Goal: Information Seeking & Learning: Learn about a topic

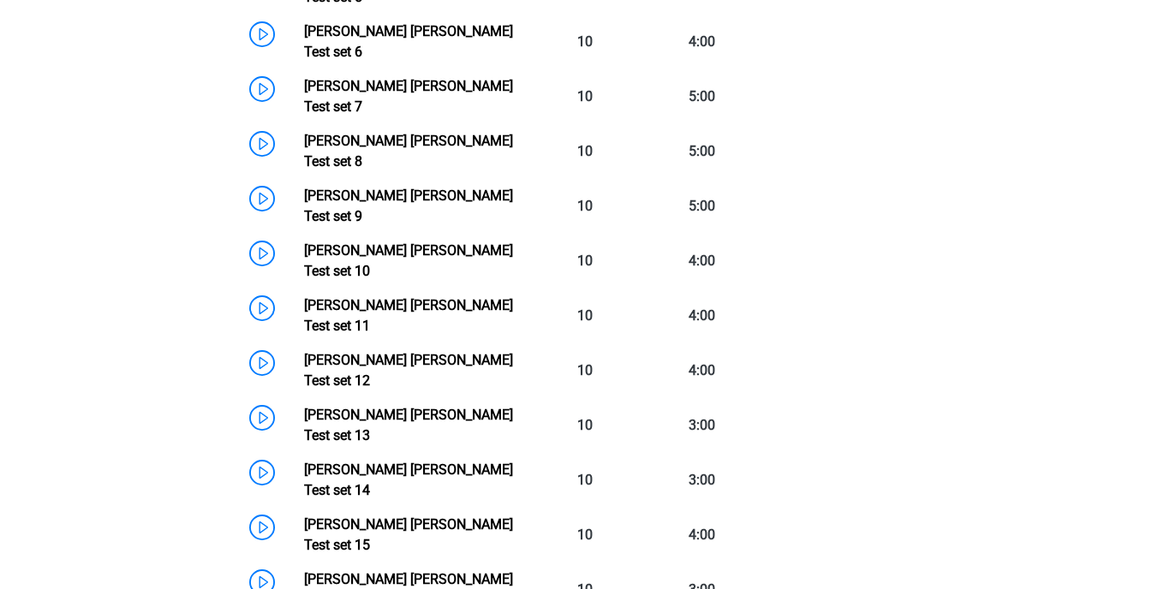
scroll to position [2083, 0]
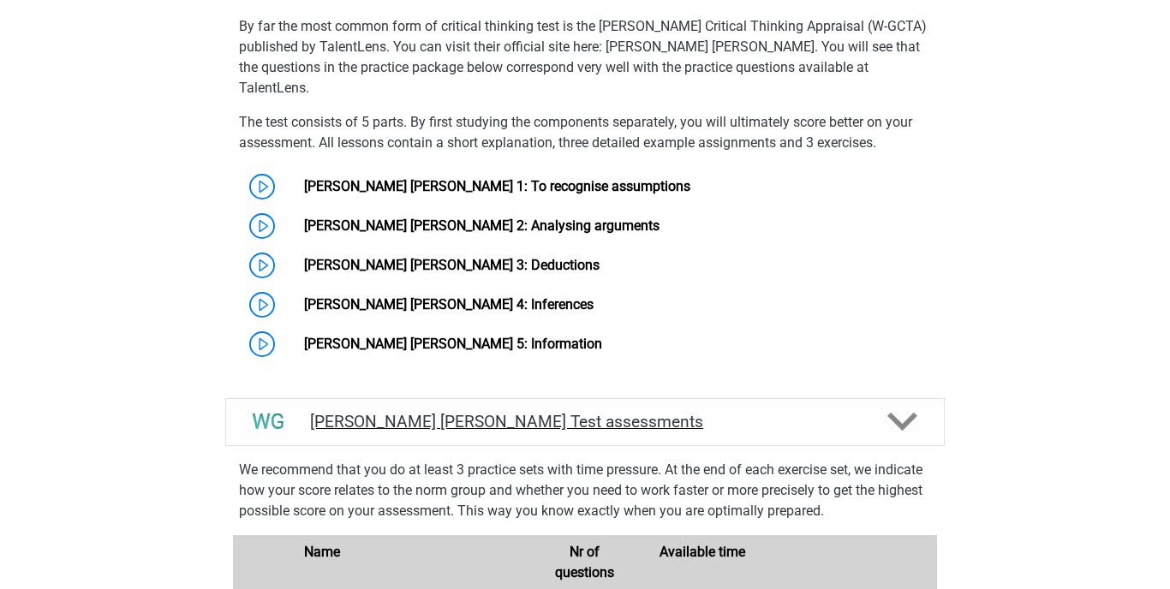
scroll to position [1271, 0]
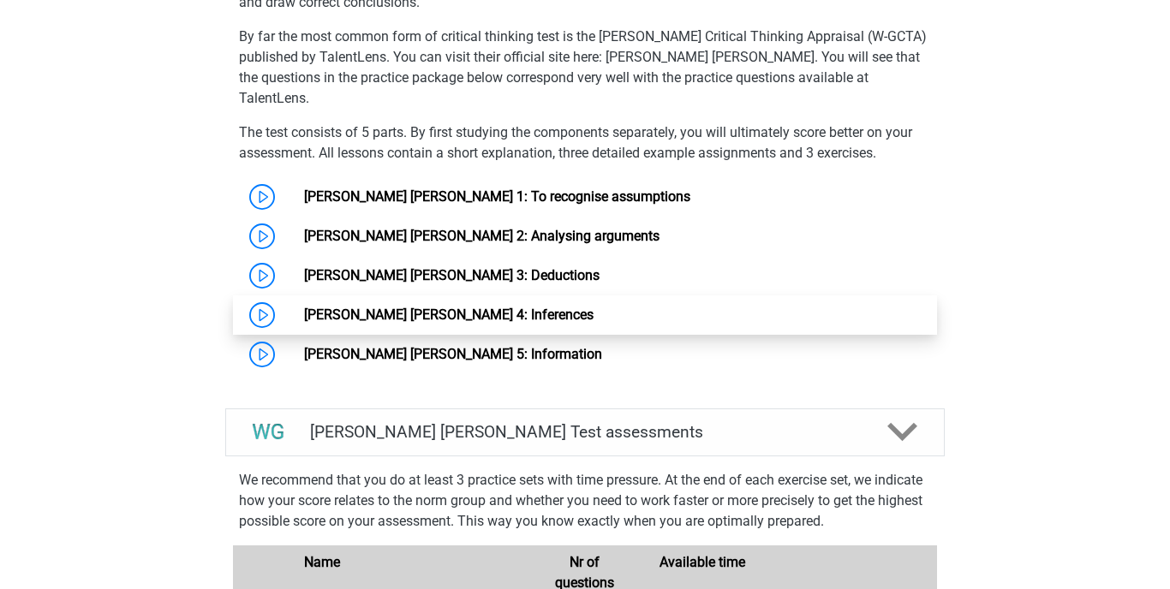
click at [451, 307] on link "Watson Glaser 4: Inferences" at bounding box center [449, 315] width 290 height 16
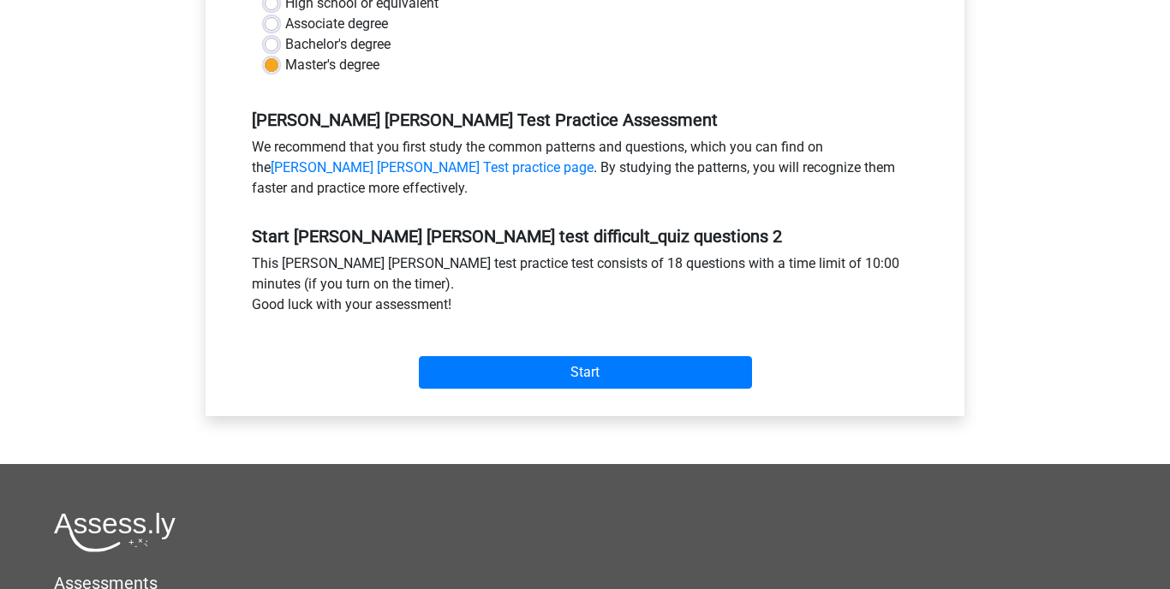
scroll to position [459, 0]
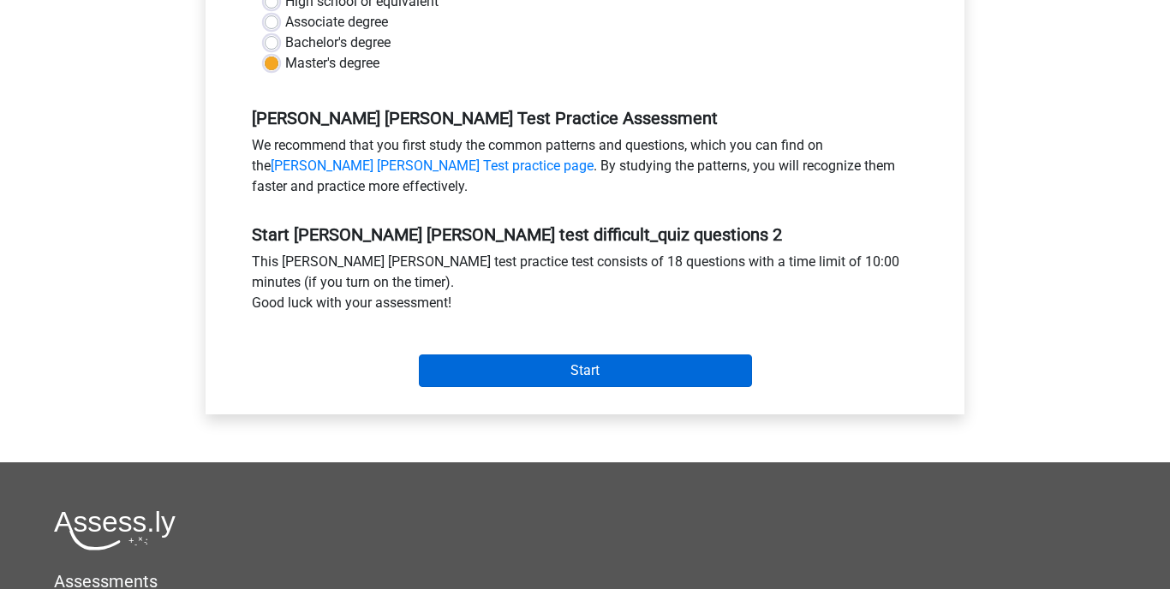
click at [553, 355] on input "Start" at bounding box center [585, 371] width 333 height 33
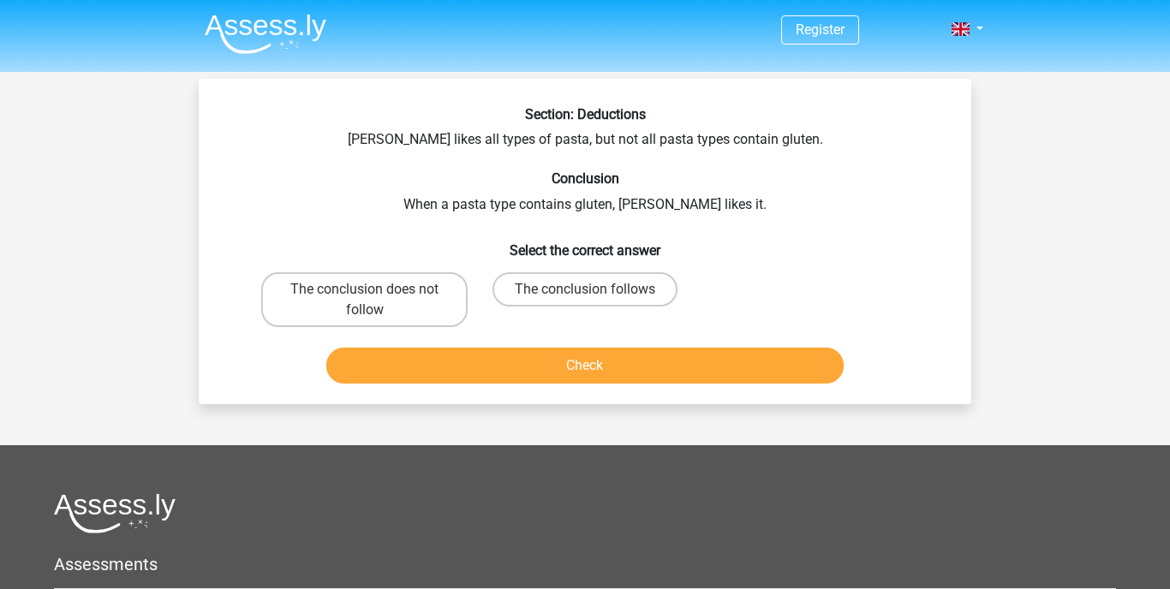
drag, startPoint x: 512, startPoint y: 111, endPoint x: 488, endPoint y: 118, distance: 24.9
click at [503, 114] on h6 "Section: Deductions" at bounding box center [585, 114] width 718 height 16
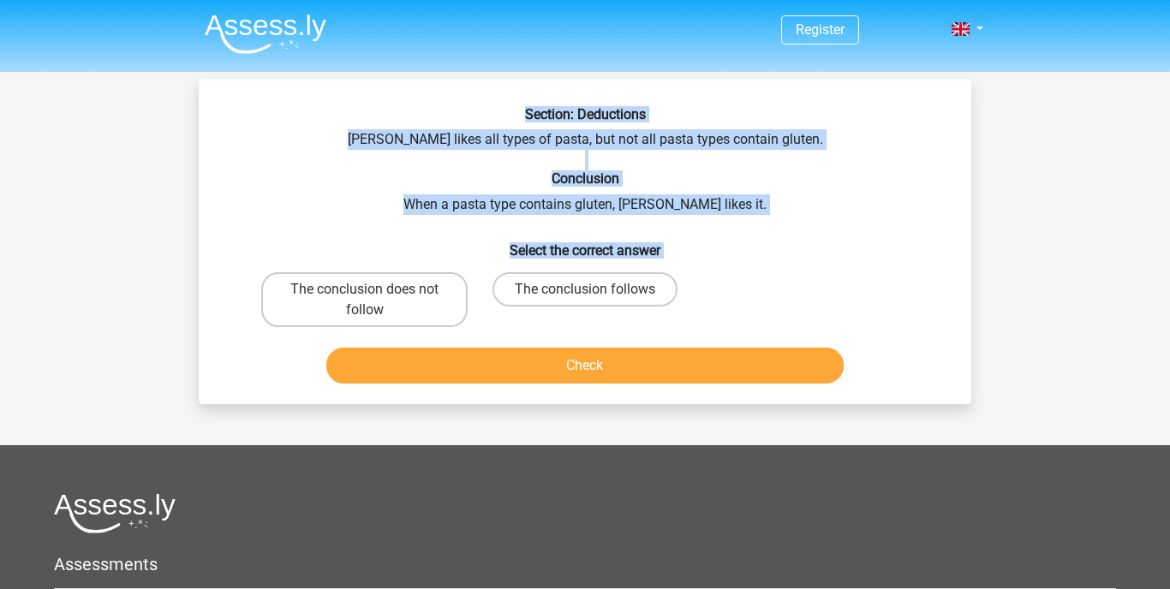
drag, startPoint x: 504, startPoint y: 109, endPoint x: 594, endPoint y: 308, distance: 218.1
click at [594, 308] on div "Section: Deductions Sofia likes all types of pasta, but not all pasta types con…" at bounding box center [585, 248] width 759 height 284
copy div "Section: Deductions Sofia likes all types of pasta, but not all pasta types con…"
click at [354, 298] on label "The conclusion does not follow" at bounding box center [364, 299] width 206 height 55
click at [365, 298] on input "The conclusion does not follow" at bounding box center [370, 295] width 11 height 11
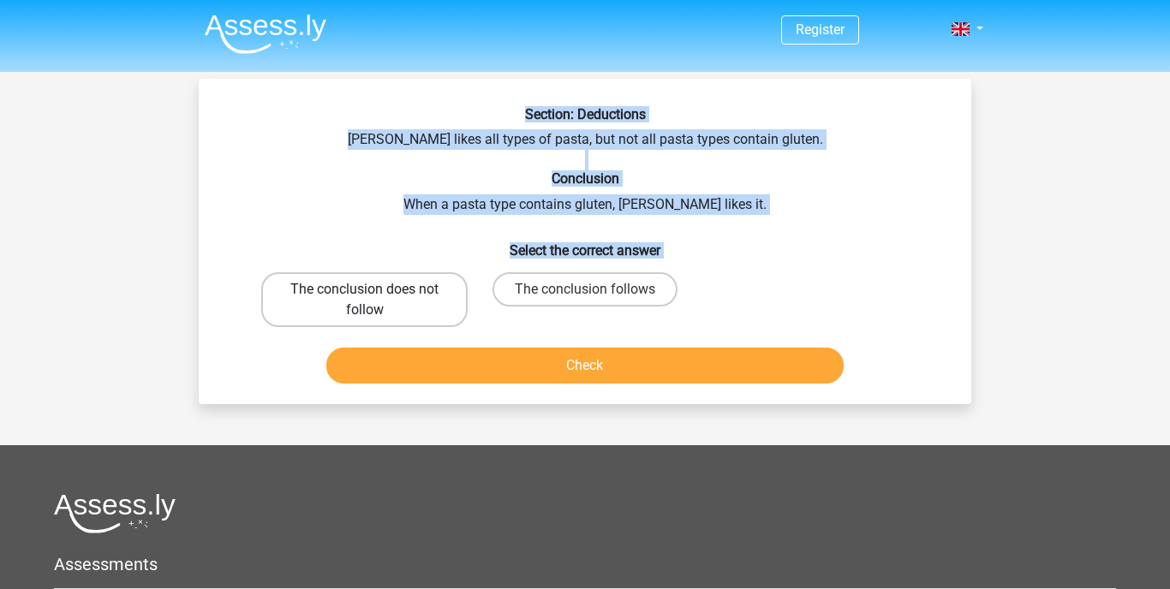
radio input "true"
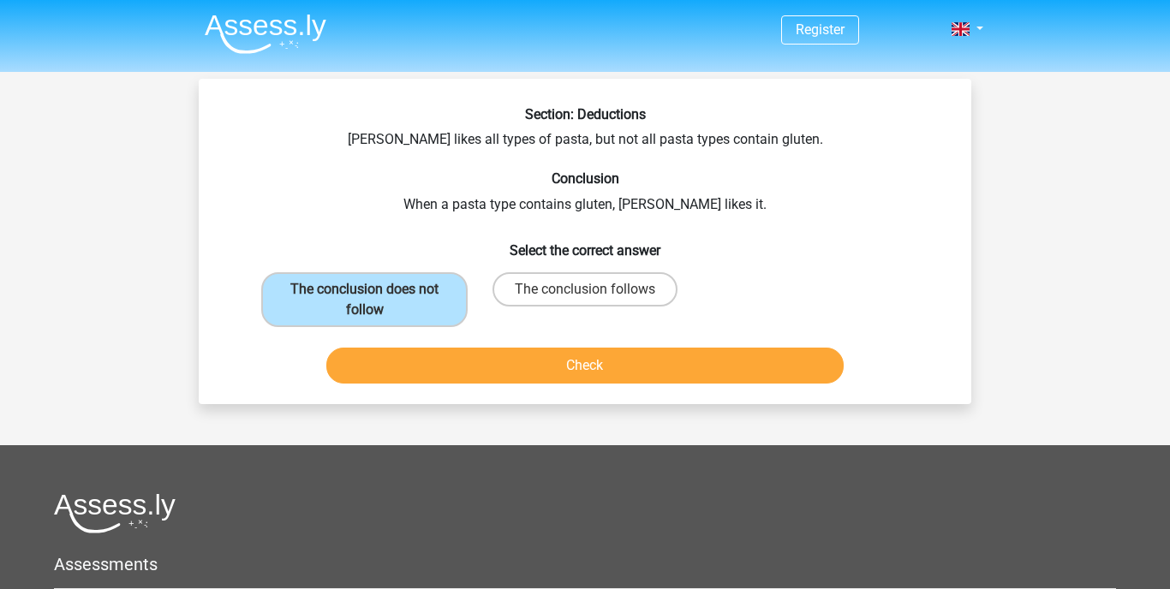
click at [445, 360] on button "Check" at bounding box center [585, 366] width 518 height 36
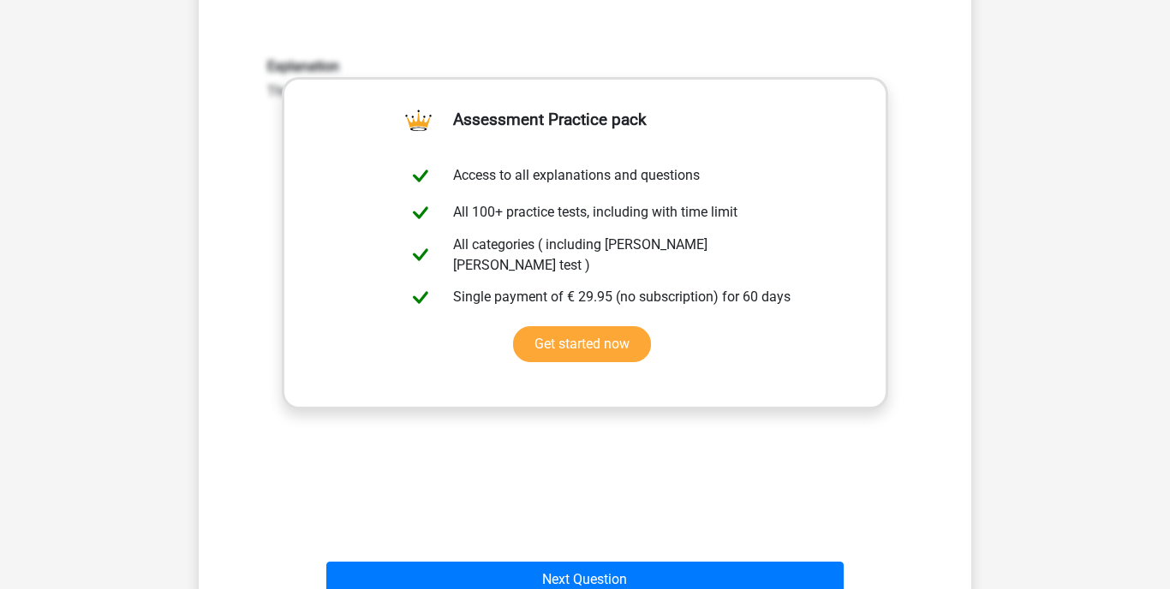
scroll to position [361, 0]
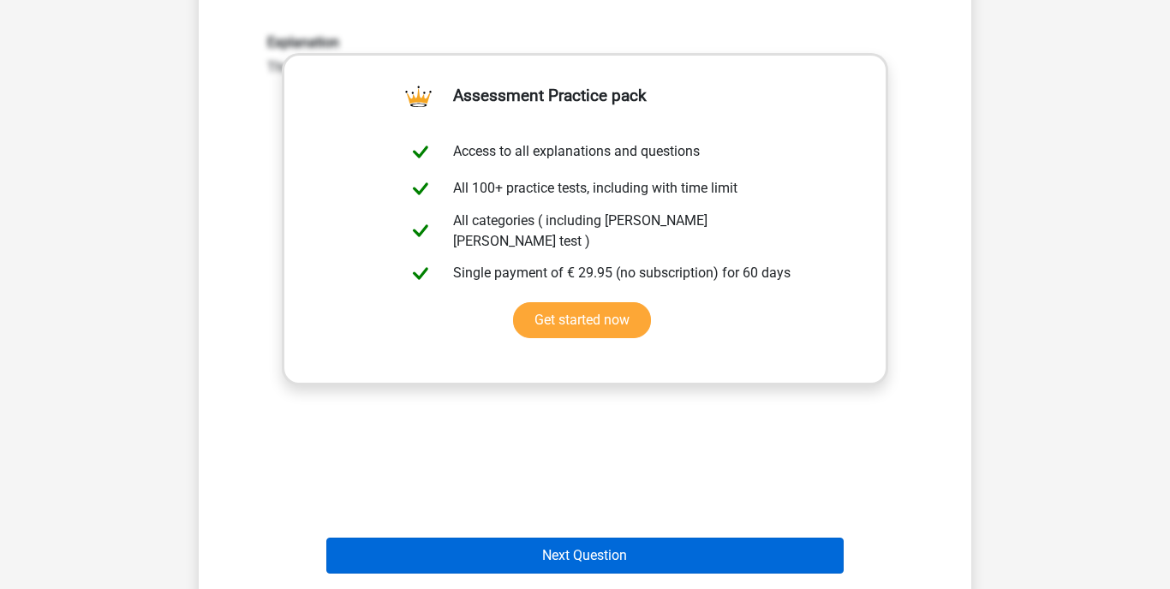
click at [522, 554] on button "Next Question" at bounding box center [585, 556] width 518 height 36
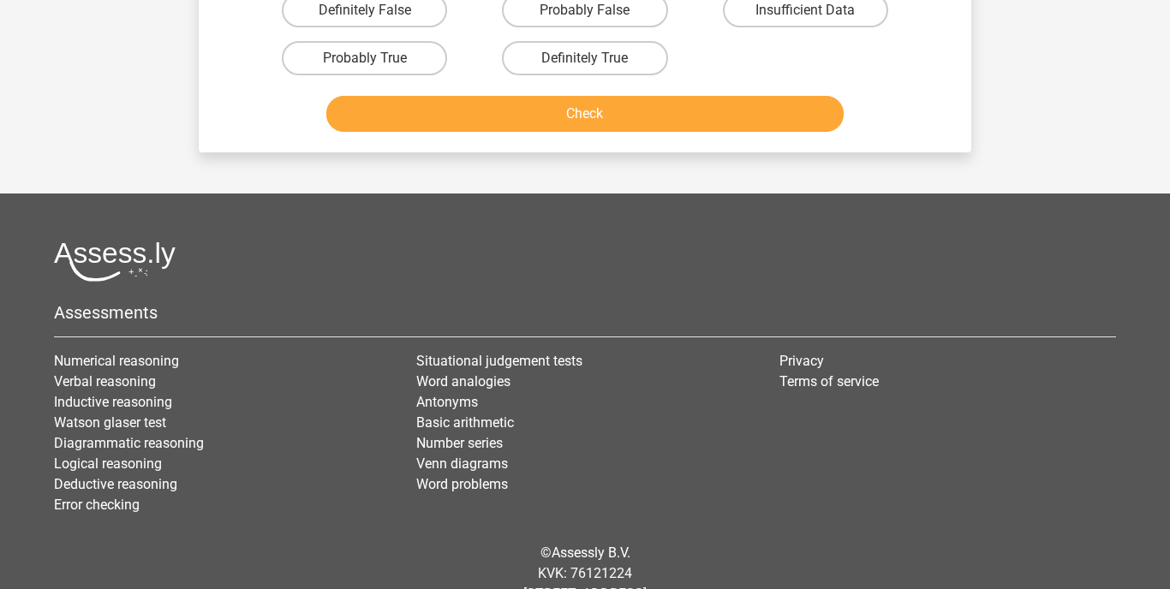
scroll to position [79, 0]
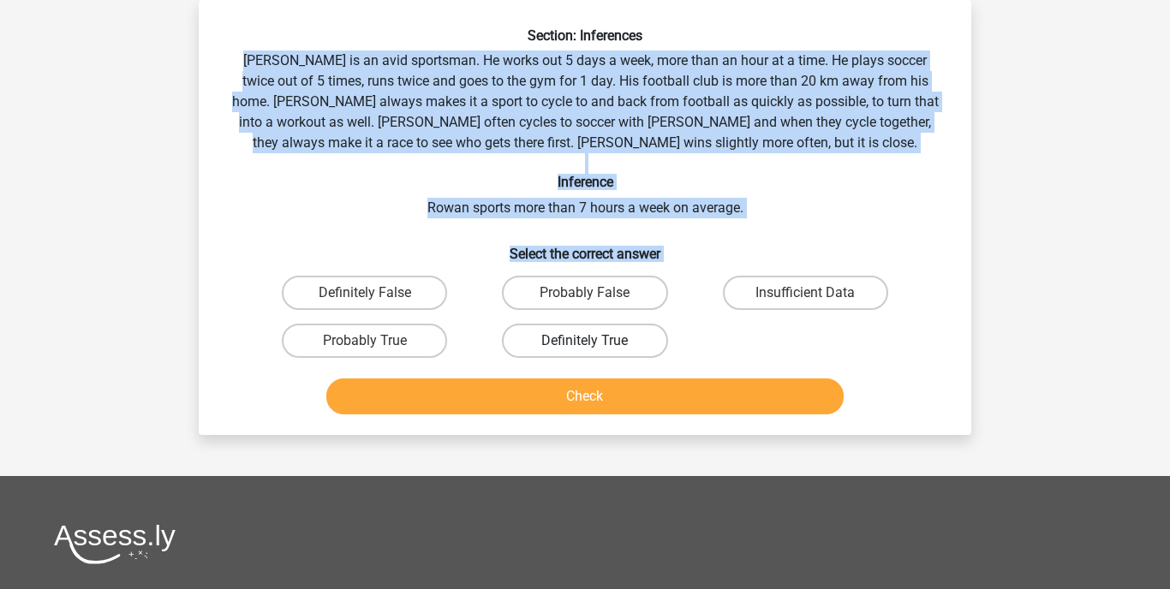
drag, startPoint x: 230, startPoint y: 52, endPoint x: 654, endPoint y: 329, distance: 506.3
click at [654, 333] on div "Section: Inferences Rowan is an avid sportsman. He works out 5 days a week, mor…" at bounding box center [585, 224] width 759 height 394
copy div "Rowan is an avid sportsman. He works out 5 days a week, more than an hour at a …"
click at [855, 293] on label "Insufficient Data" at bounding box center [805, 293] width 165 height 34
click at [816, 293] on input "Insufficient Data" at bounding box center [810, 298] width 11 height 11
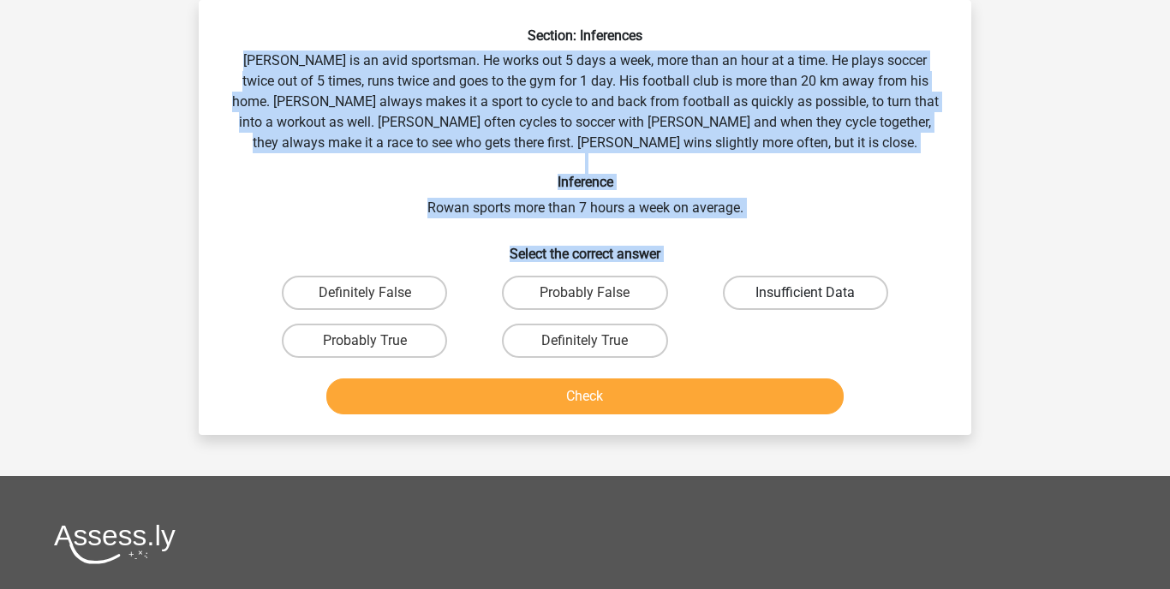
radio input "true"
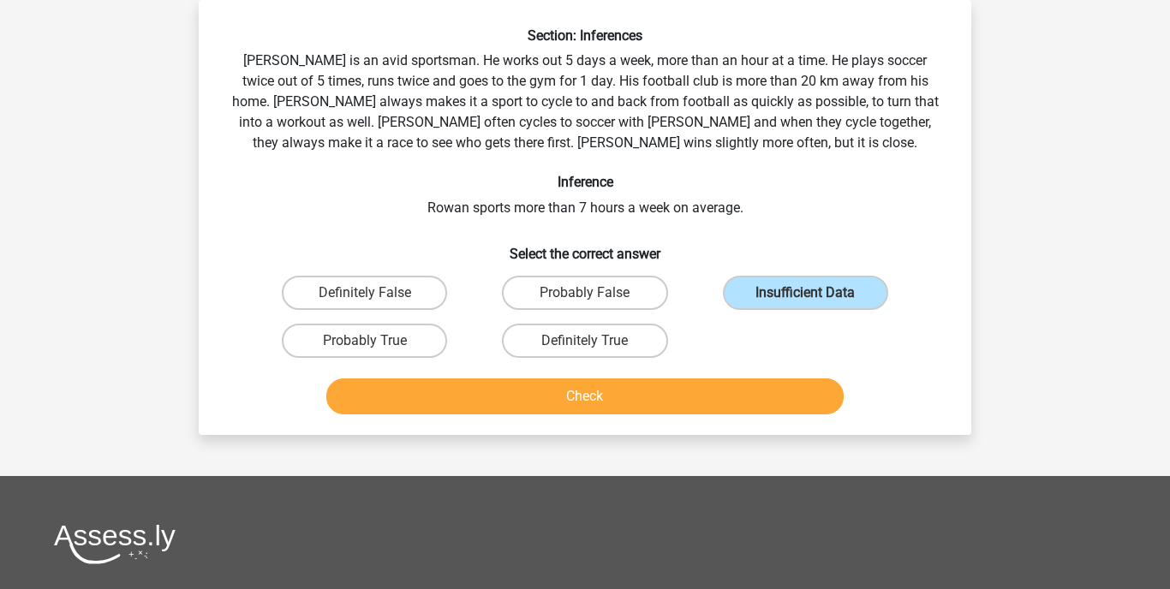
click at [717, 398] on button "Check" at bounding box center [585, 397] width 518 height 36
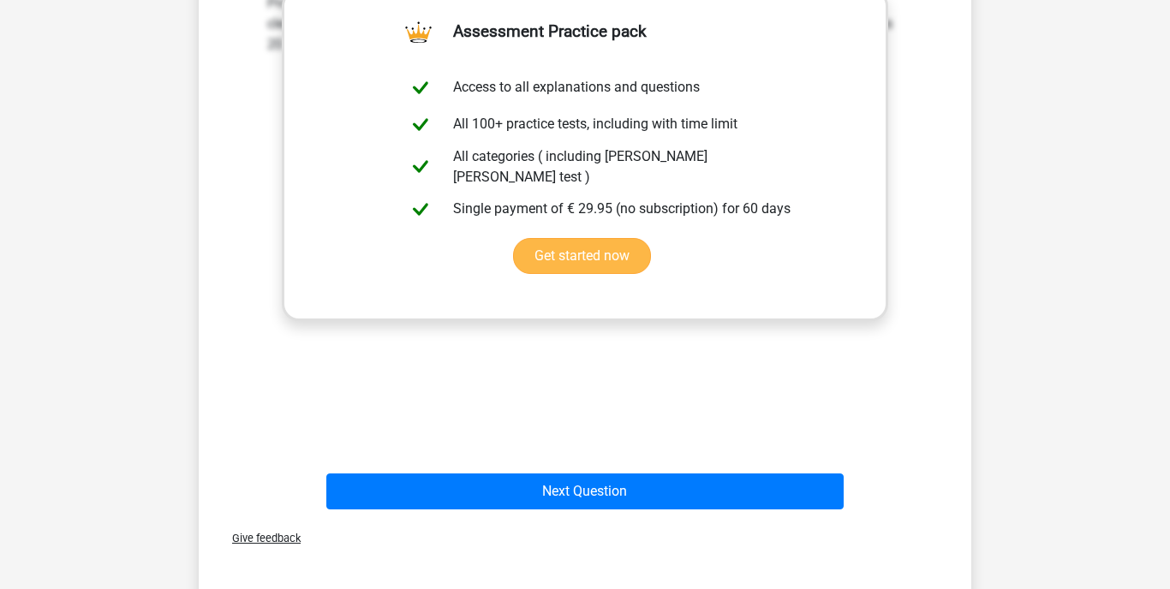
scroll to position [541, 0]
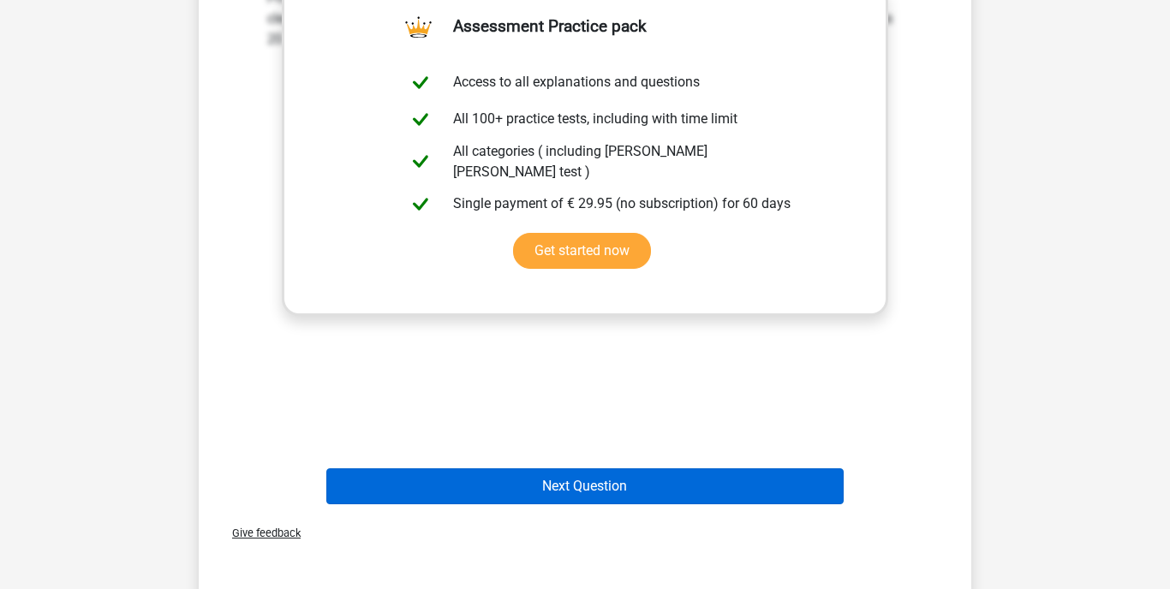
click at [492, 485] on button "Next Question" at bounding box center [585, 487] width 518 height 36
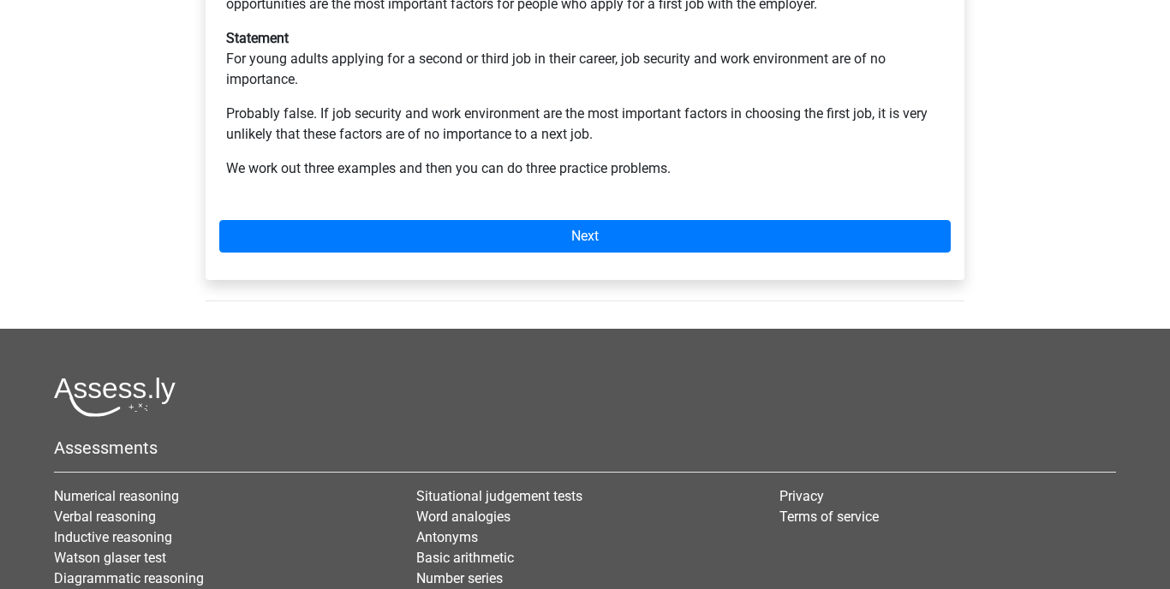
scroll to position [672, 0]
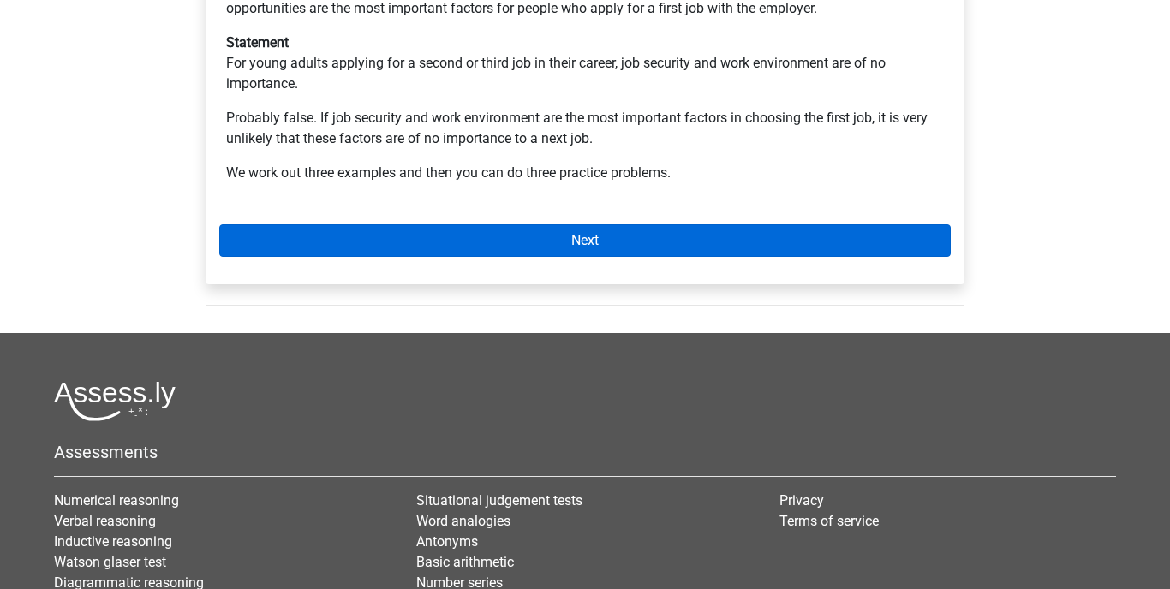
click at [464, 224] on link "Next" at bounding box center [585, 240] width 732 height 33
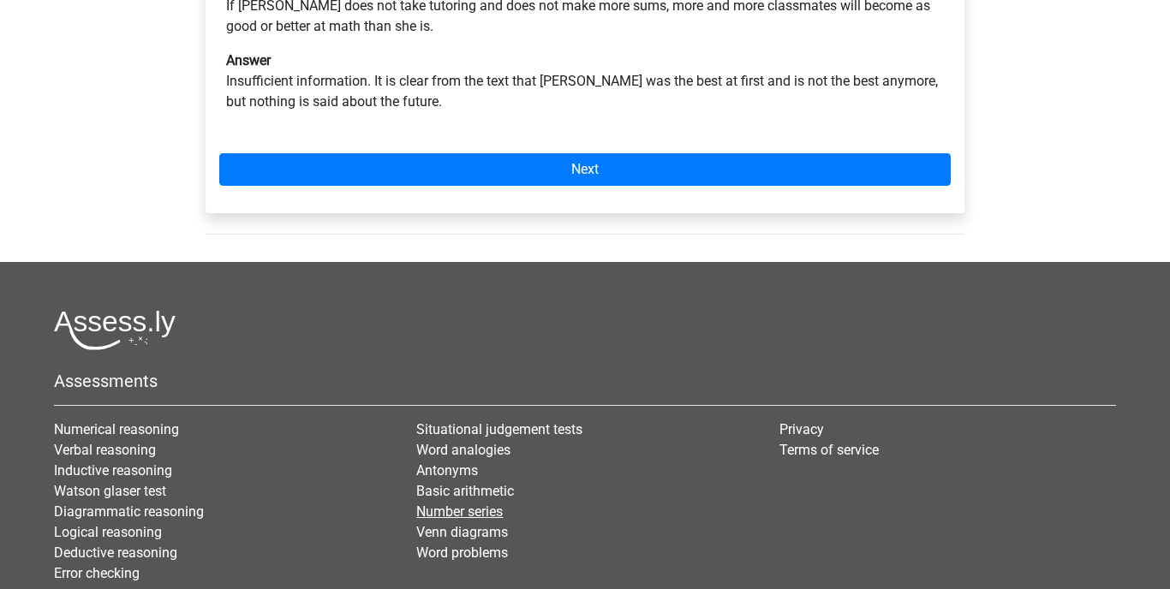
scroll to position [450, 0]
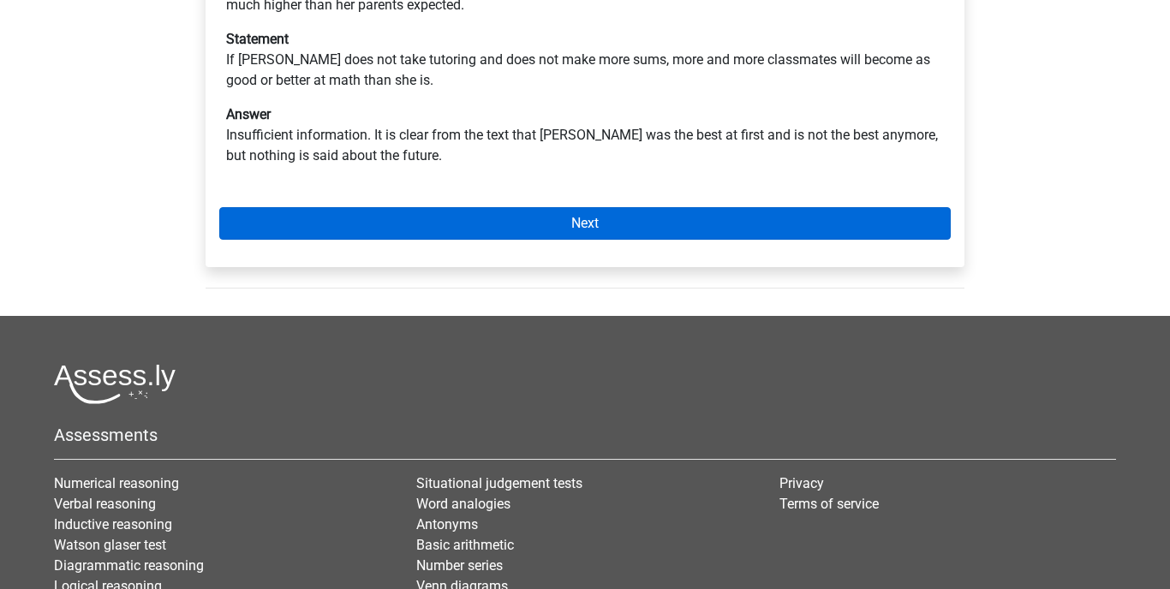
click at [561, 207] on link "Next" at bounding box center [585, 223] width 732 height 33
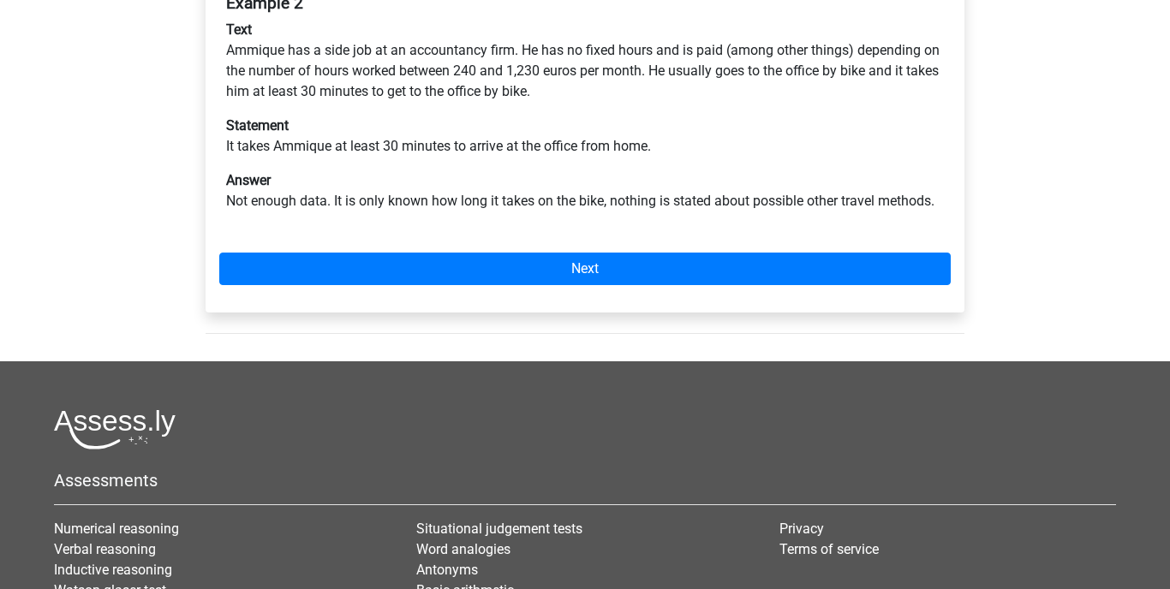
scroll to position [373, 0]
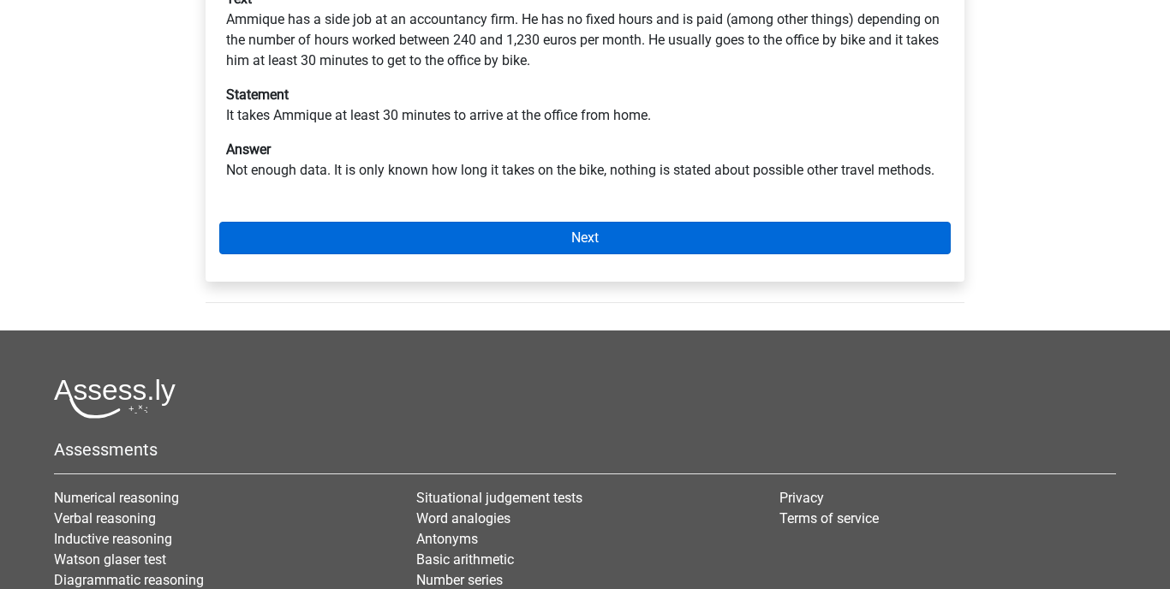
click at [594, 222] on link "Next" at bounding box center [585, 238] width 732 height 33
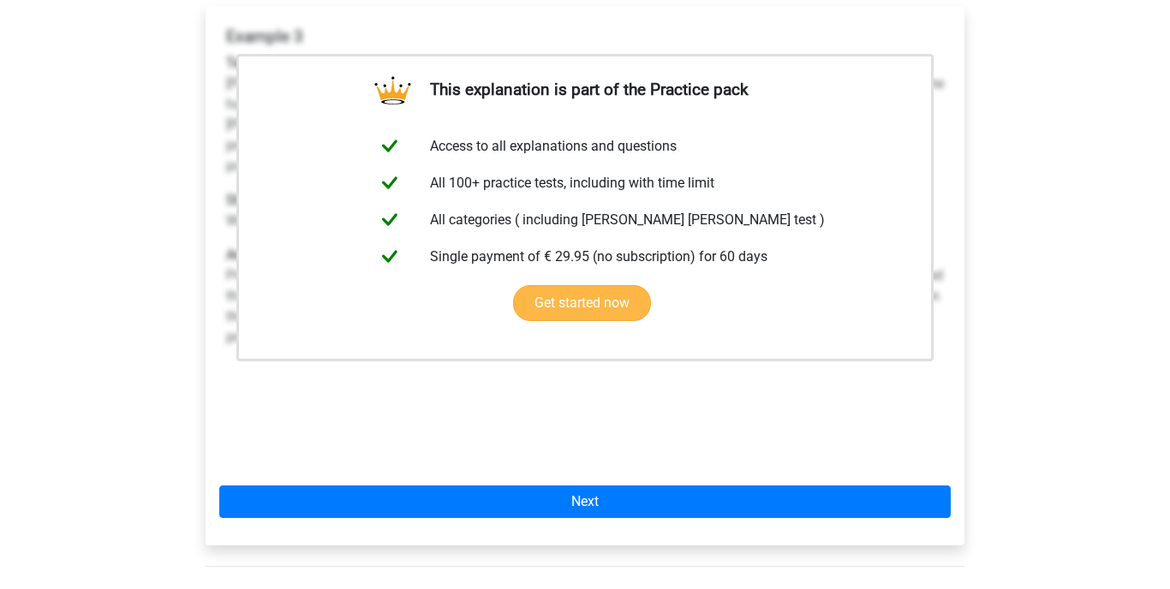
scroll to position [549, 0]
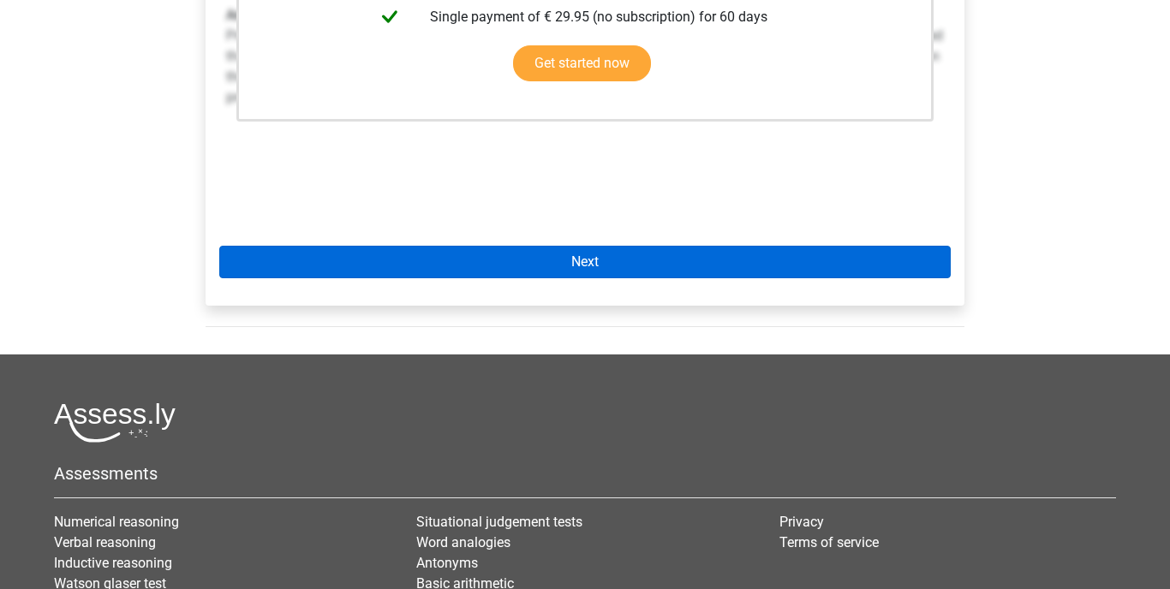
click at [579, 250] on link "Next" at bounding box center [585, 262] width 732 height 33
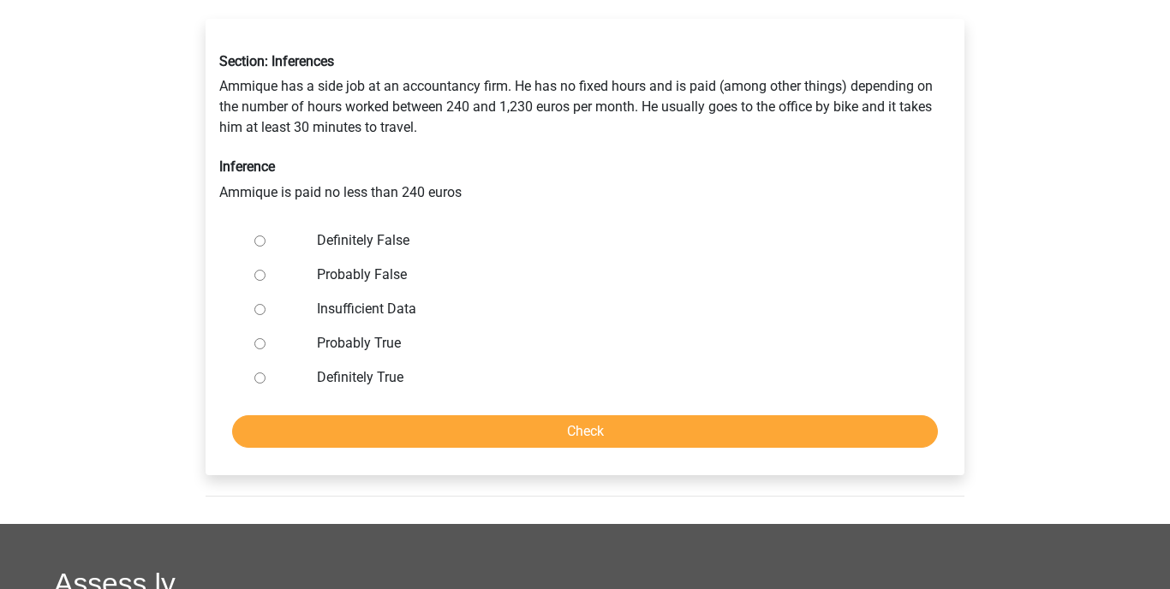
scroll to position [294, 0]
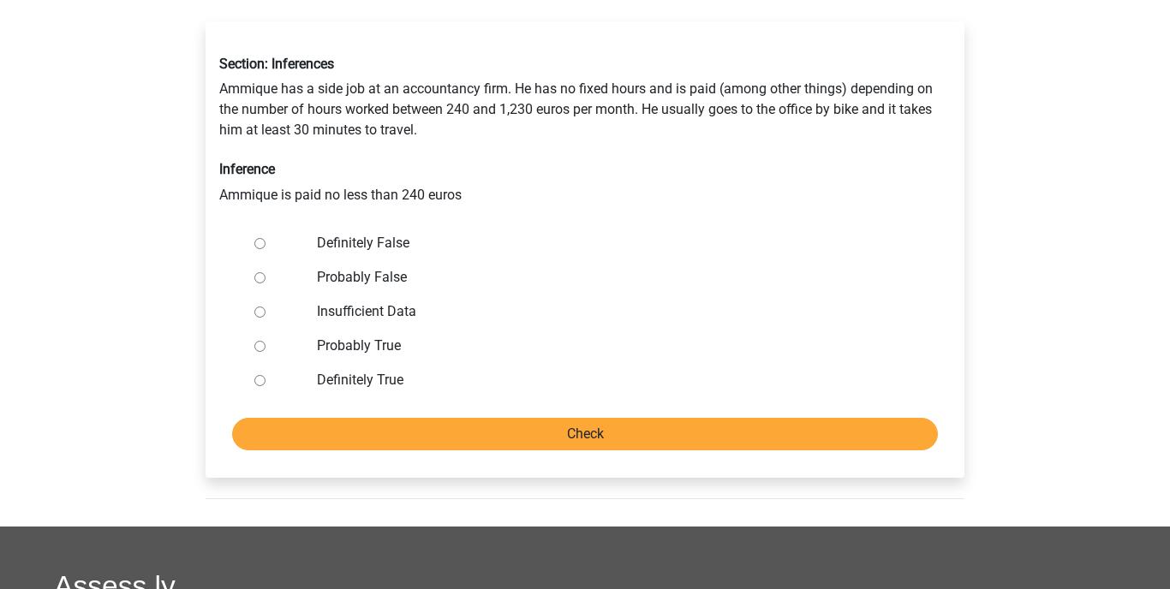
click at [570, 418] on input "Check" at bounding box center [585, 434] width 706 height 33
click at [588, 418] on input "Check" at bounding box center [585, 434] width 706 height 33
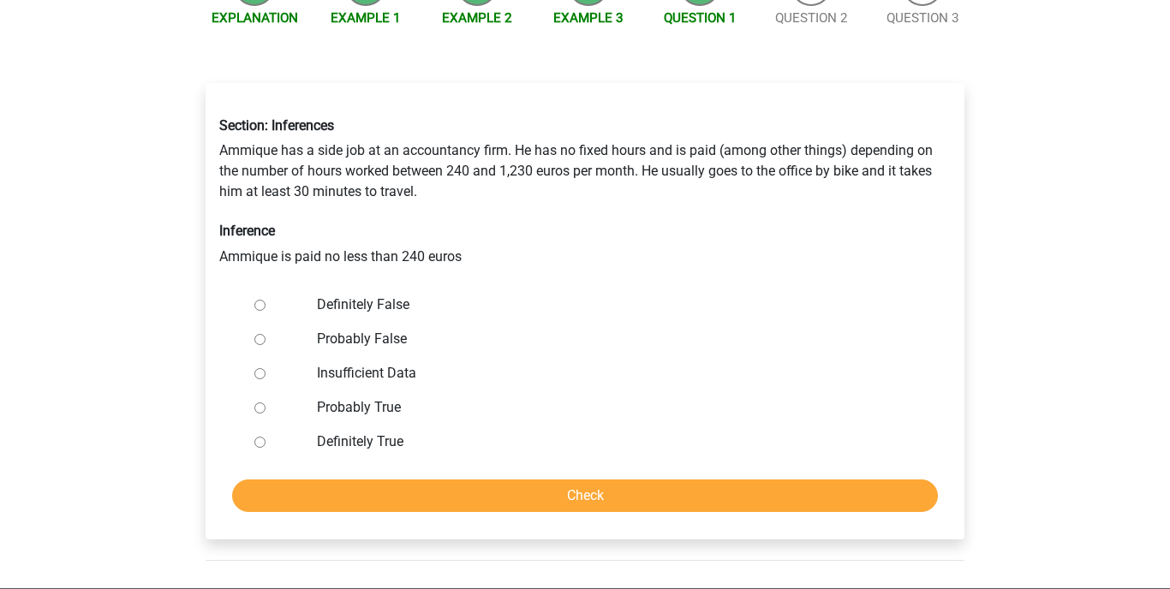
scroll to position [211, 0]
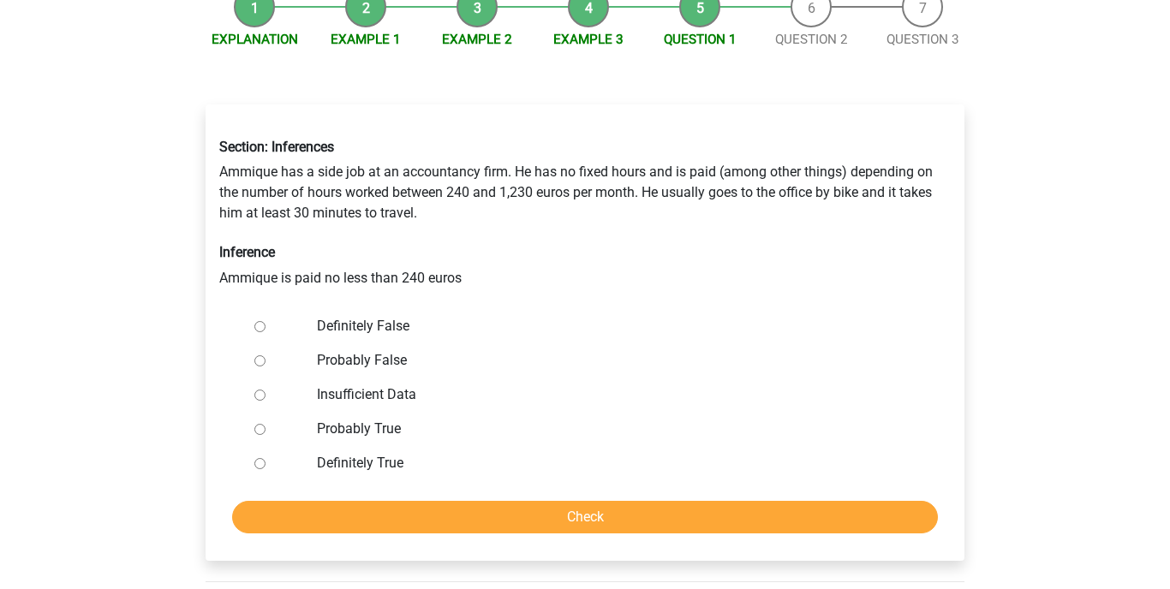
drag, startPoint x: 223, startPoint y: 126, endPoint x: 529, endPoint y: 301, distance: 352.2
click at [428, 446] on div "Section: Inferences Ammique has a side job at an accountancy firm. He has no fi…" at bounding box center [585, 333] width 759 height 456
copy div "Section: Inferences Ammique has a side job at an accountancy firm. He has no fi…"
click at [178, 346] on div "Explanation Example 1 Example 2 Example 3 Question 1 Question 2 Question 3 Sect…" at bounding box center [585, 293] width 814 height 631
click at [262, 458] on input "Definitely True" at bounding box center [259, 463] width 11 height 11
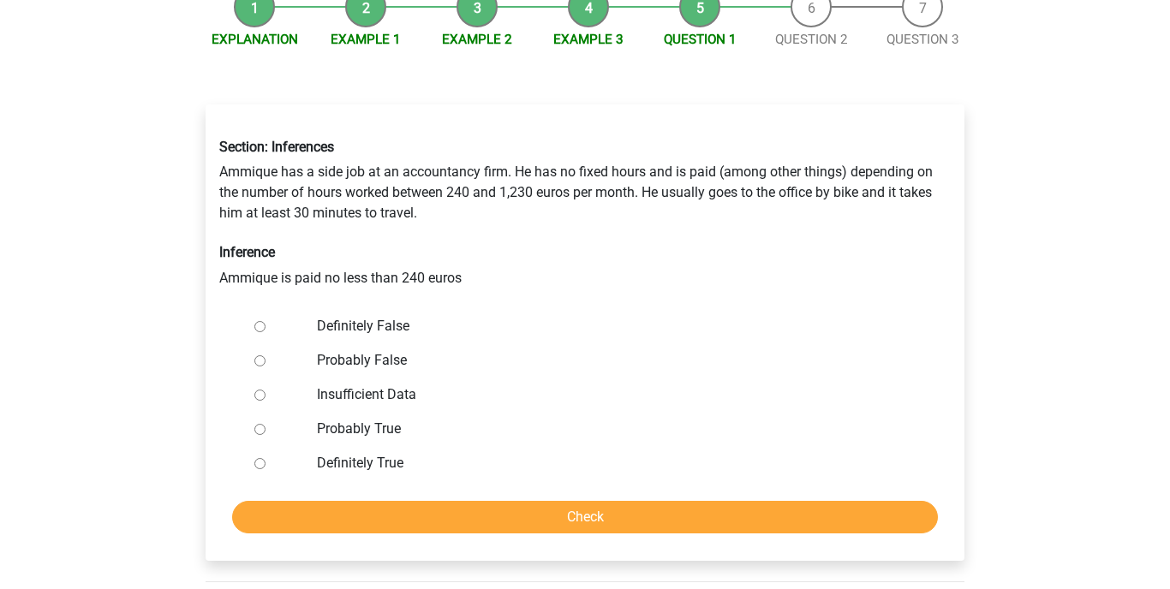
radio input "true"
click at [404, 501] on input "Check" at bounding box center [585, 517] width 706 height 33
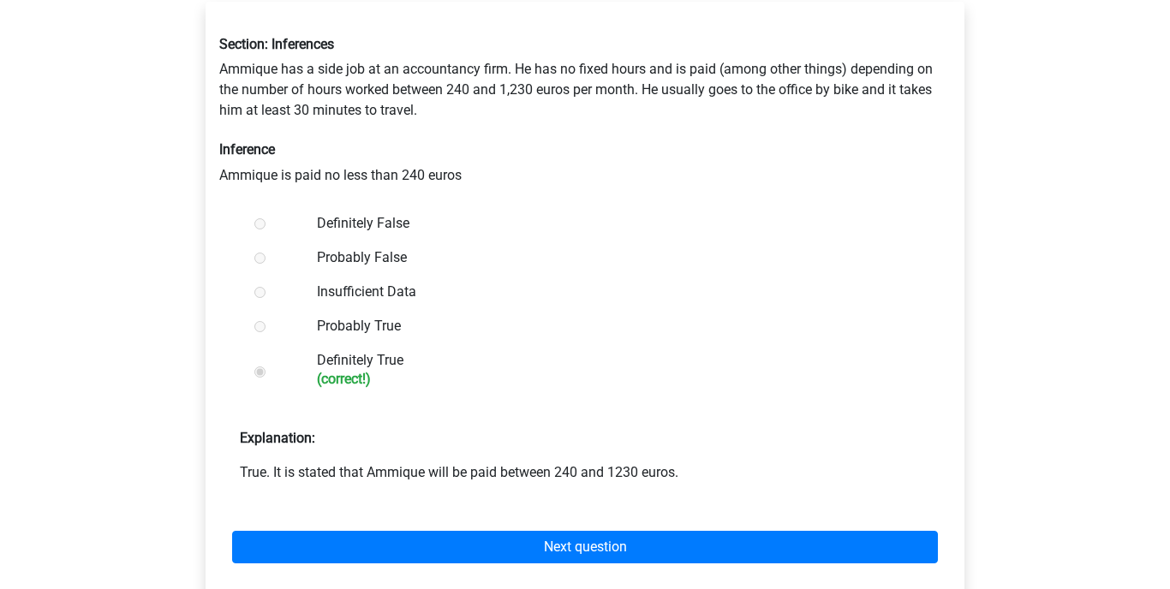
scroll to position [335, 0]
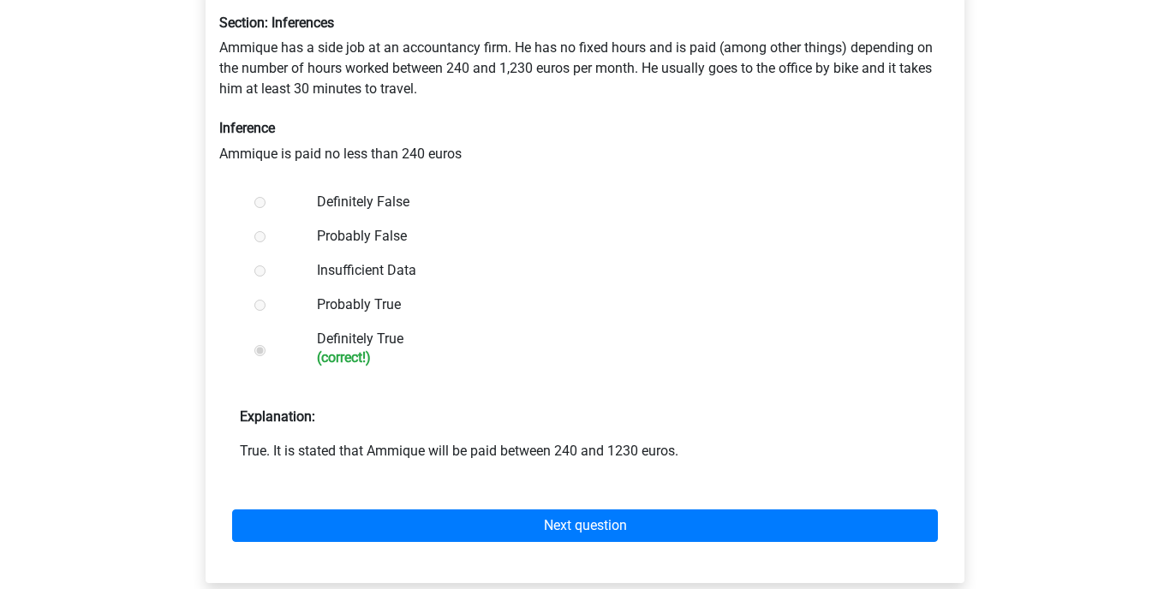
click at [404, 510] on link "Next question" at bounding box center [585, 526] width 706 height 33
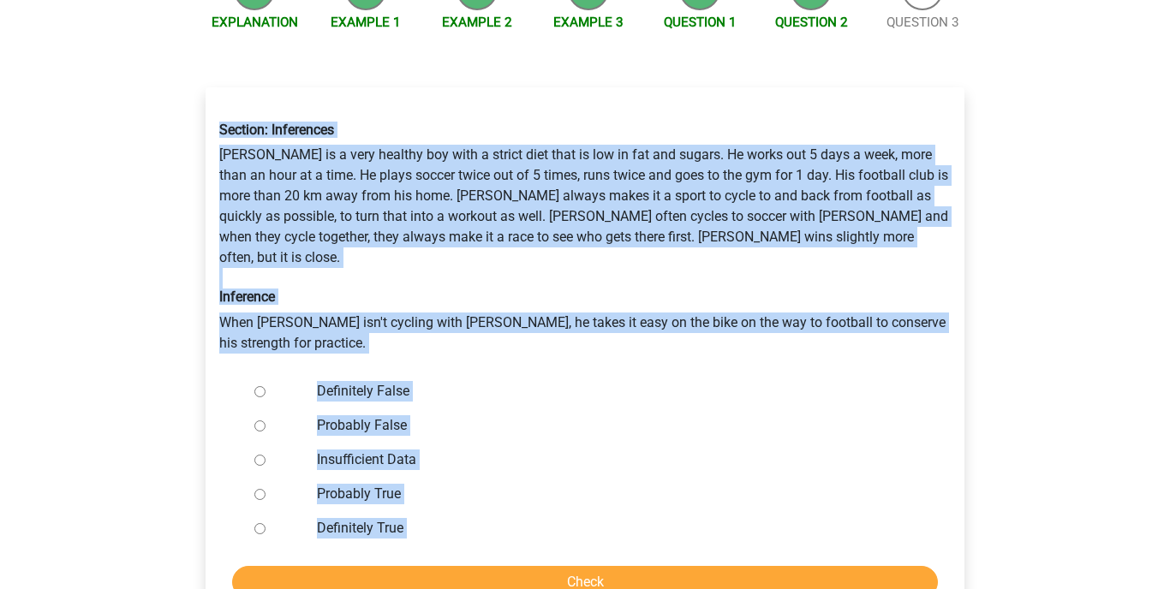
scroll to position [241, 0]
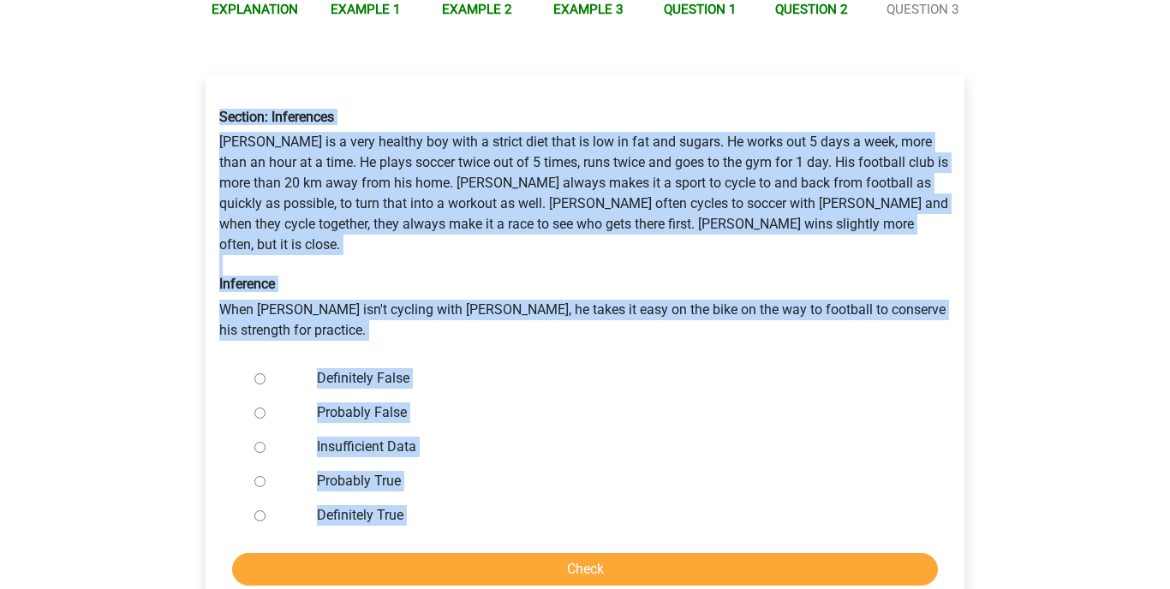
drag, startPoint x: 223, startPoint y: 337, endPoint x: 456, endPoint y: 478, distance: 272.5
click at [456, 478] on div "Section: Inferences Rowan is a very healthy boy with a strict diet that is low …" at bounding box center [585, 344] width 759 height 538
copy div "Section: Inferences Rowan is a very healthy boy with a strict diet that is low …"
click at [460, 505] on label "Definitely True" at bounding box center [613, 515] width 593 height 21
click at [266, 511] on input "Definitely True" at bounding box center [259, 516] width 11 height 11
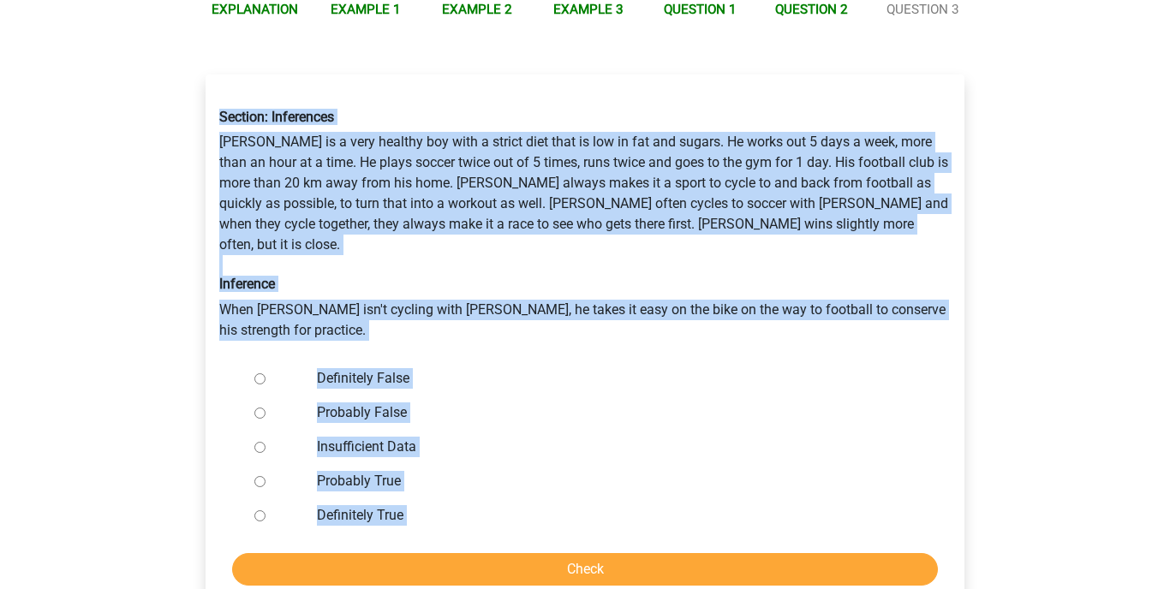
radio input "true"
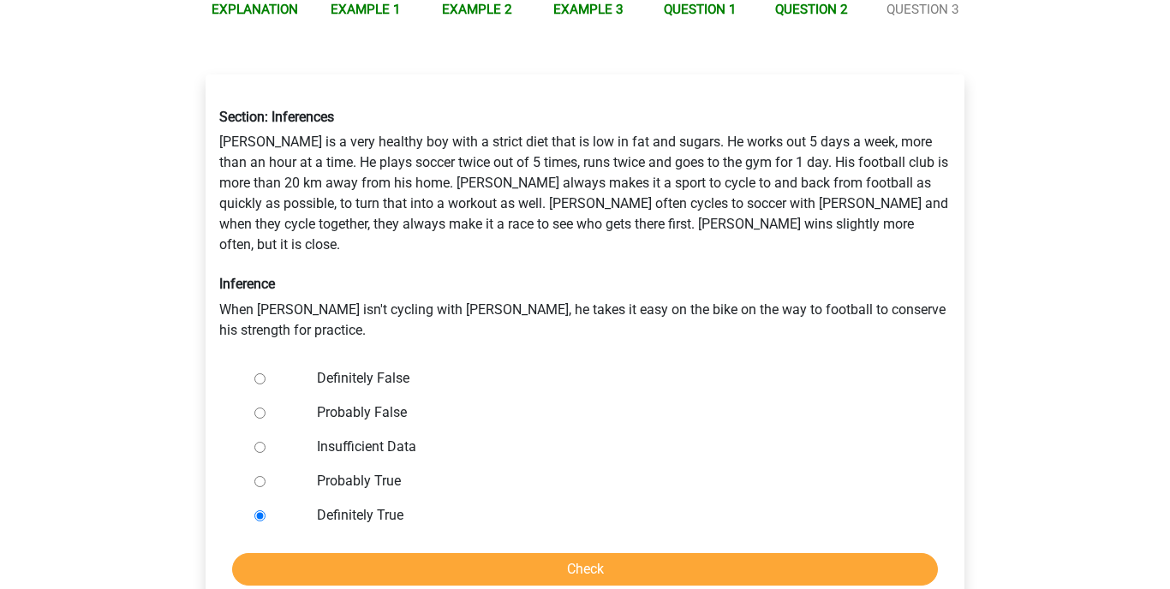
click at [260, 442] on input "Insufficient Data" at bounding box center [259, 447] width 11 height 11
radio input "true"
click at [487, 553] on input "Check" at bounding box center [585, 569] width 706 height 33
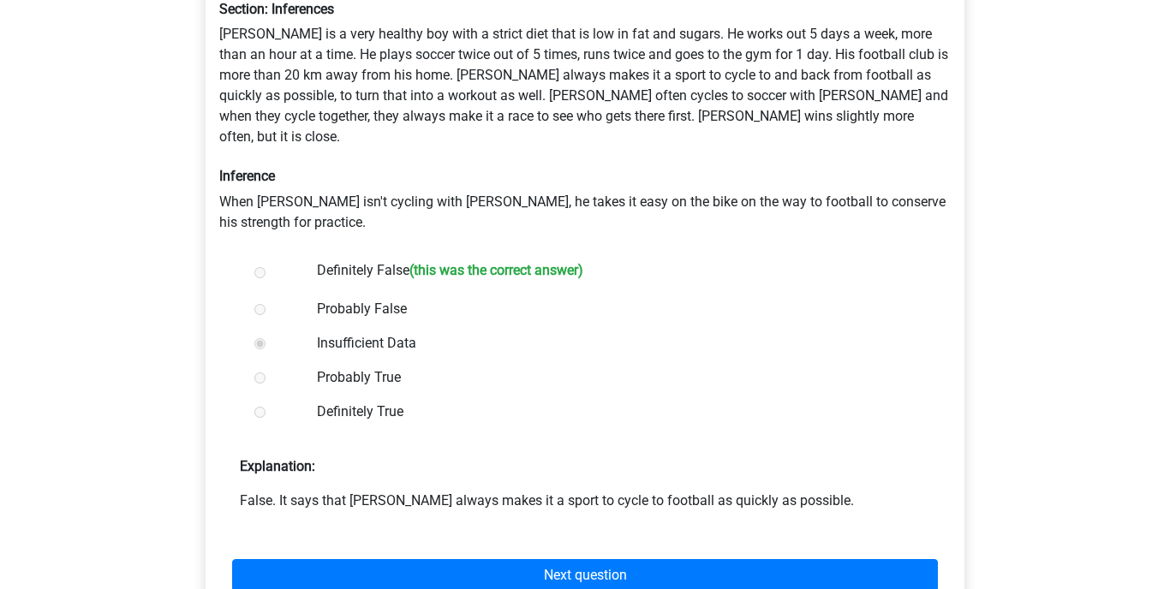
scroll to position [349, 0]
click at [487, 559] on link "Next question" at bounding box center [585, 575] width 706 height 33
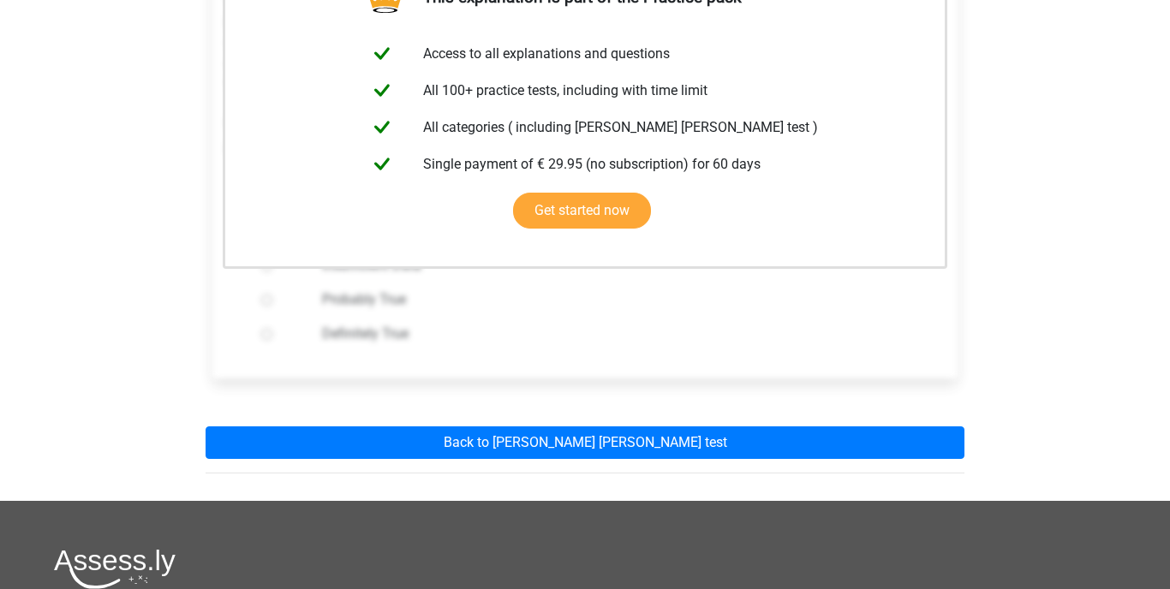
scroll to position [368, 0]
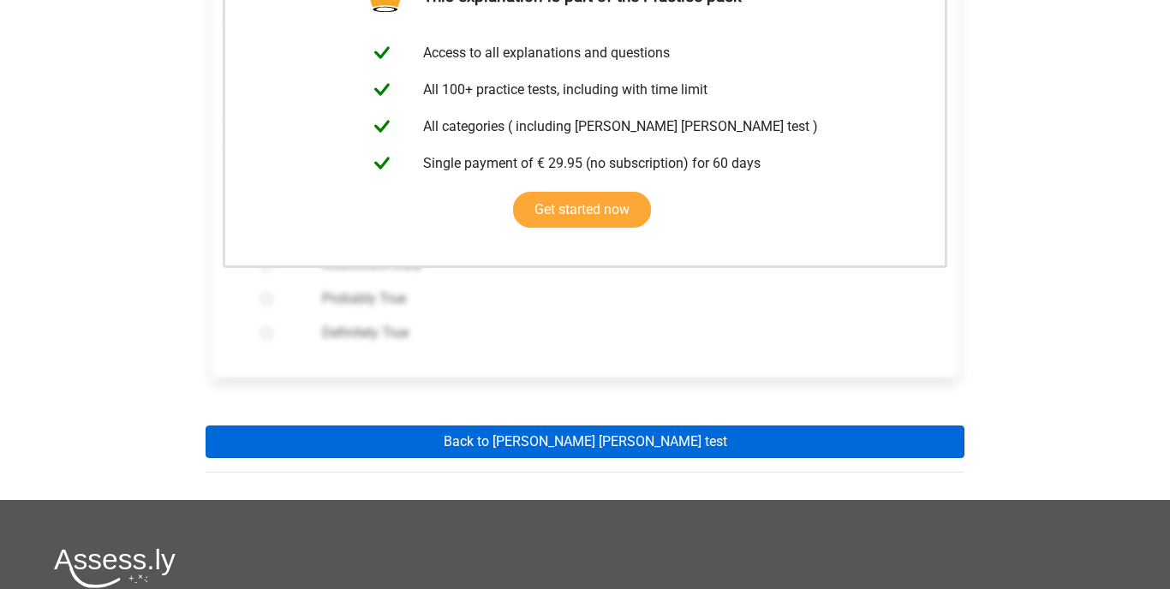
click at [490, 426] on link "Back to watson glaser test" at bounding box center [585, 442] width 759 height 33
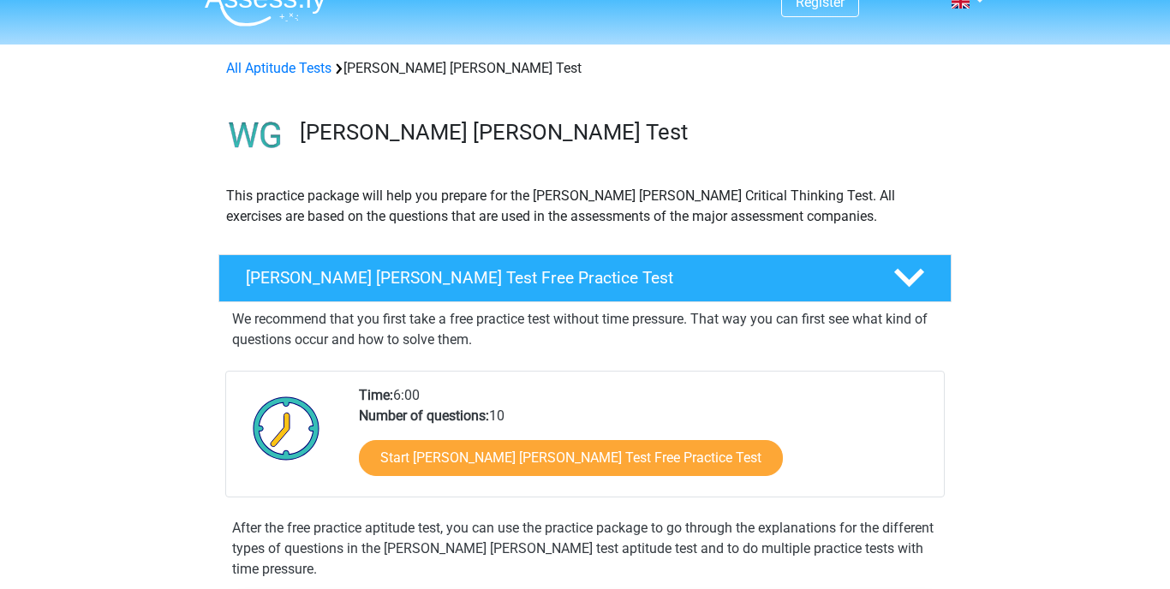
scroll to position [28, 0]
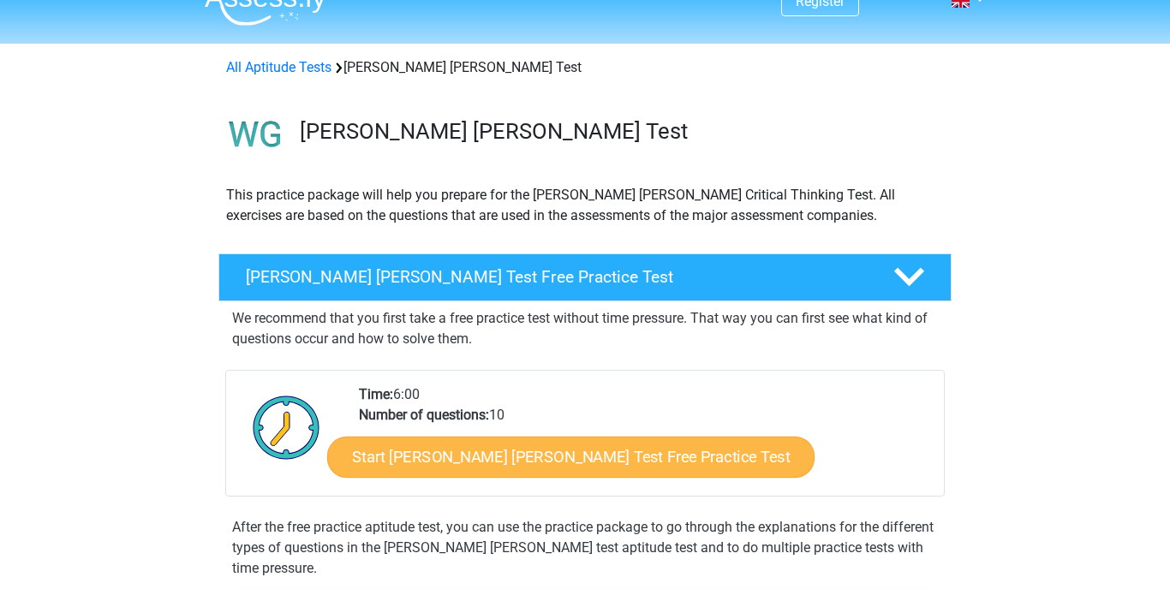
click at [487, 453] on link "Start Watson Glaser Test Free Practice Test" at bounding box center [570, 457] width 487 height 41
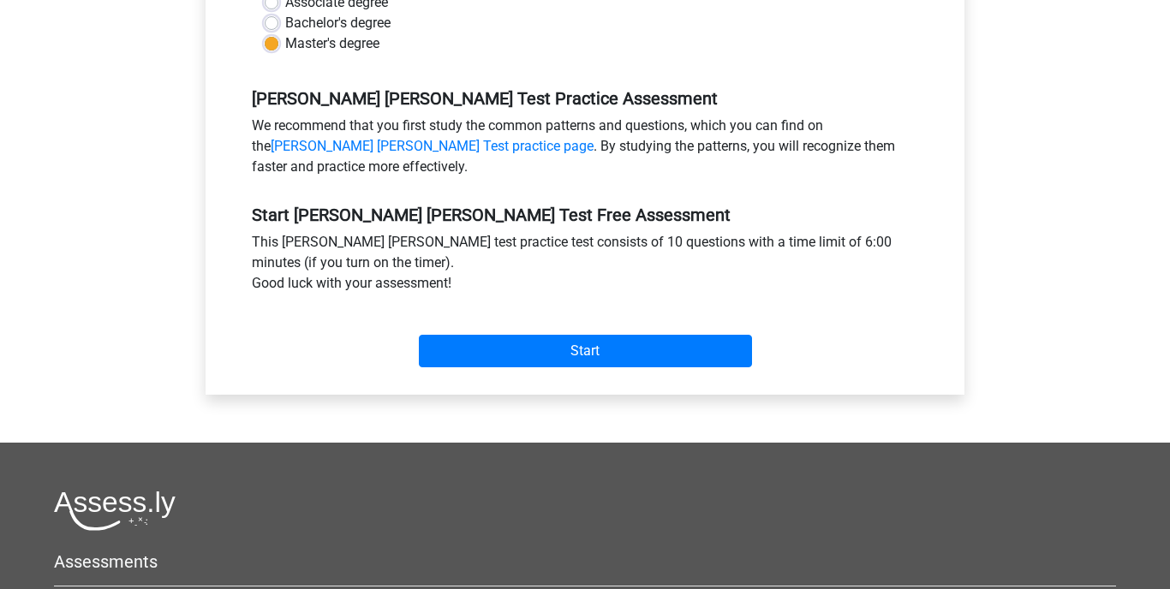
scroll to position [479, 0]
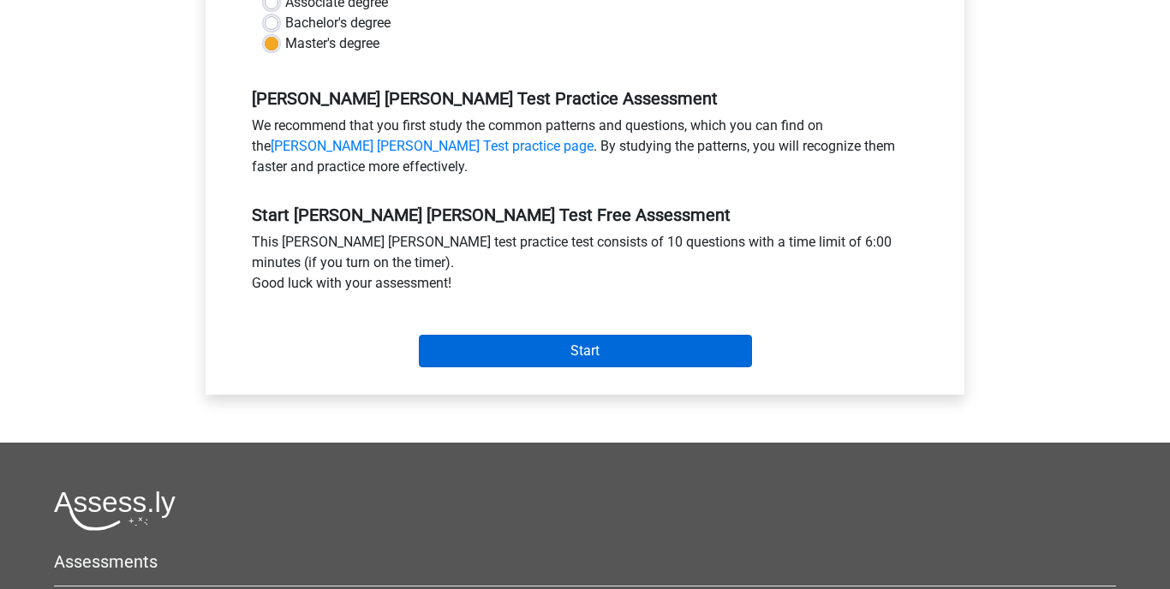
click at [514, 338] on input "Start" at bounding box center [585, 351] width 333 height 33
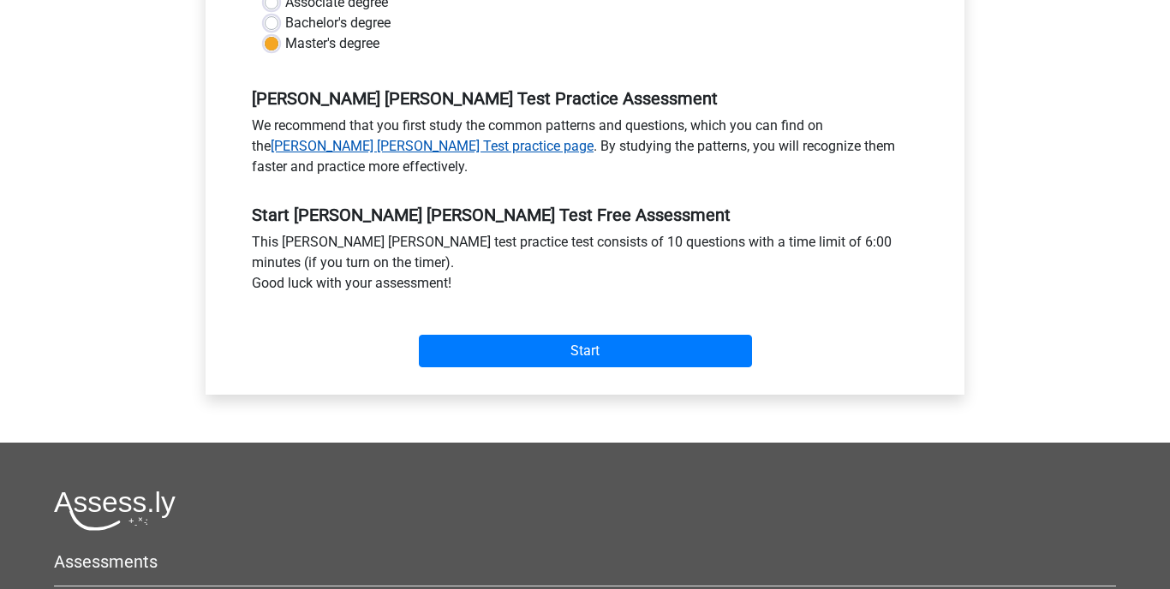
click at [594, 138] on link "Watson Glaser Test practice page" at bounding box center [432, 146] width 323 height 16
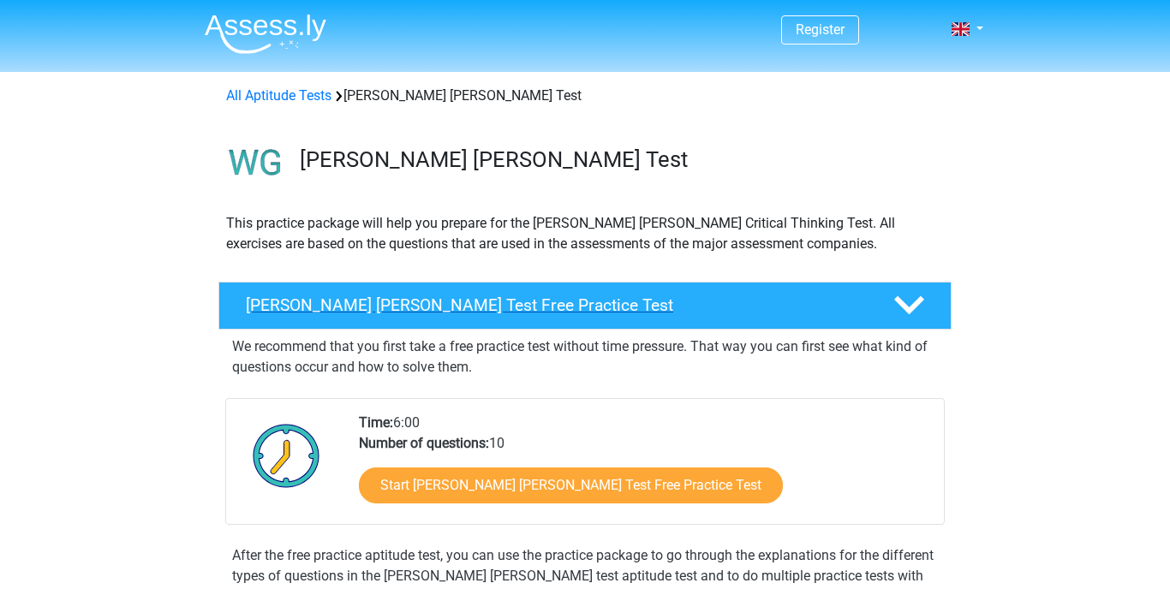
click at [844, 303] on h4 "Watson Glaser Test Free Practice Test" at bounding box center [556, 306] width 620 height 20
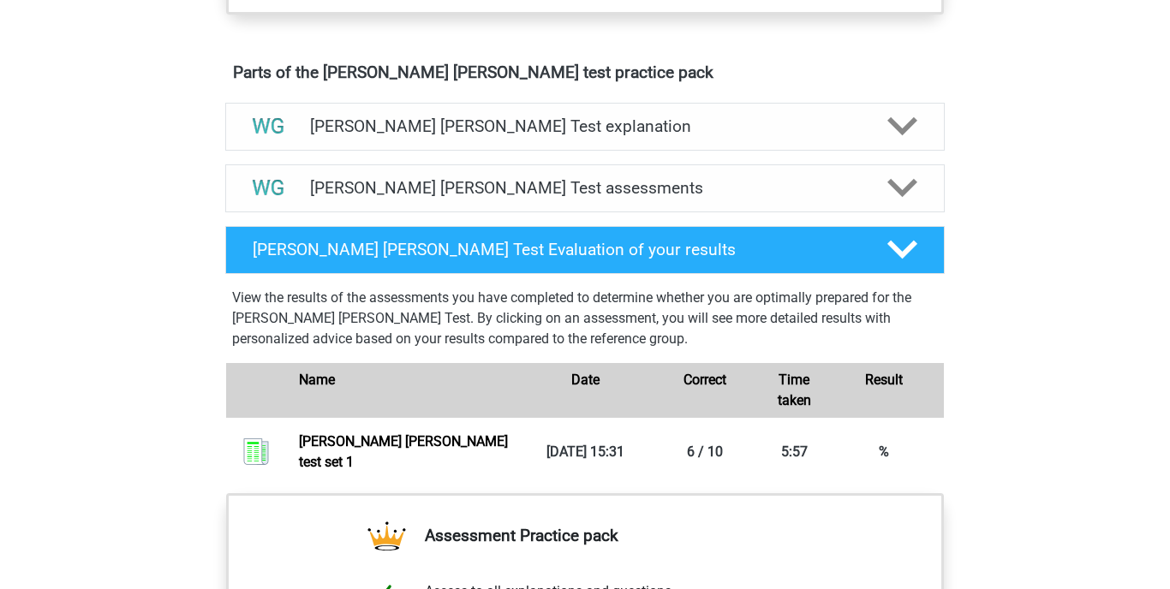
scroll to position [630, 0]
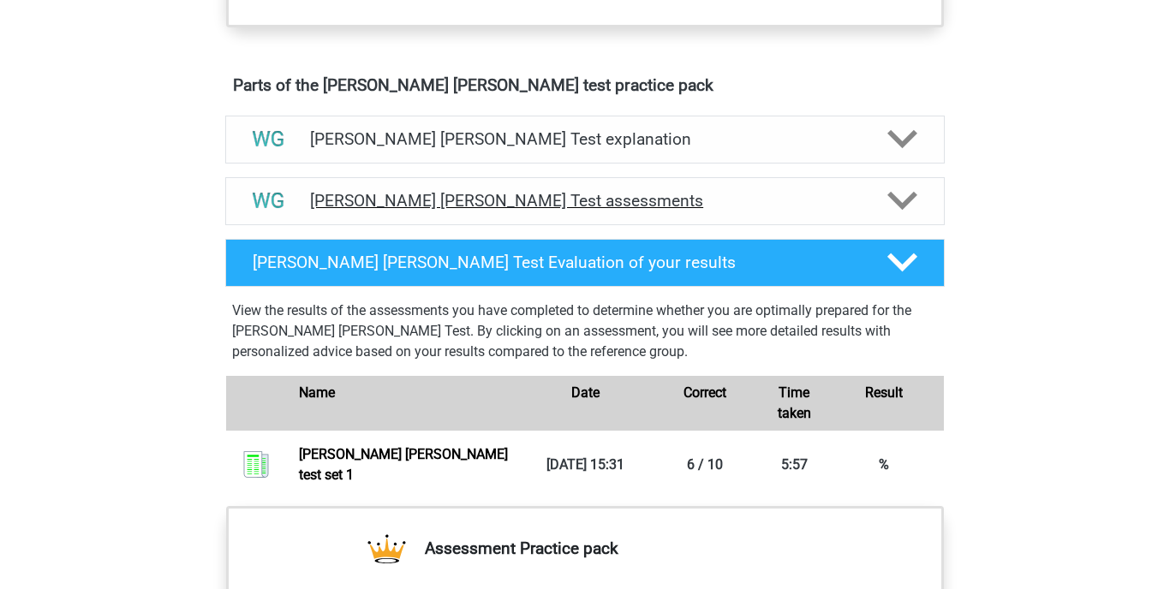
click at [899, 195] on icon at bounding box center [902, 201] width 30 height 30
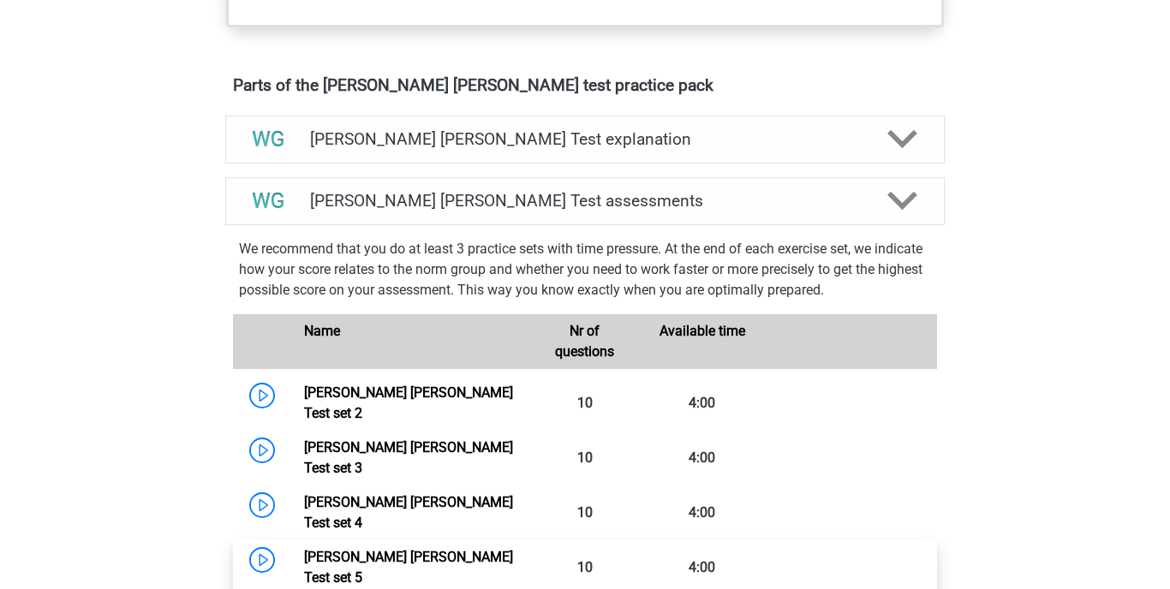
click at [379, 549] on link "Watson Glaser Test set 5" at bounding box center [408, 567] width 209 height 37
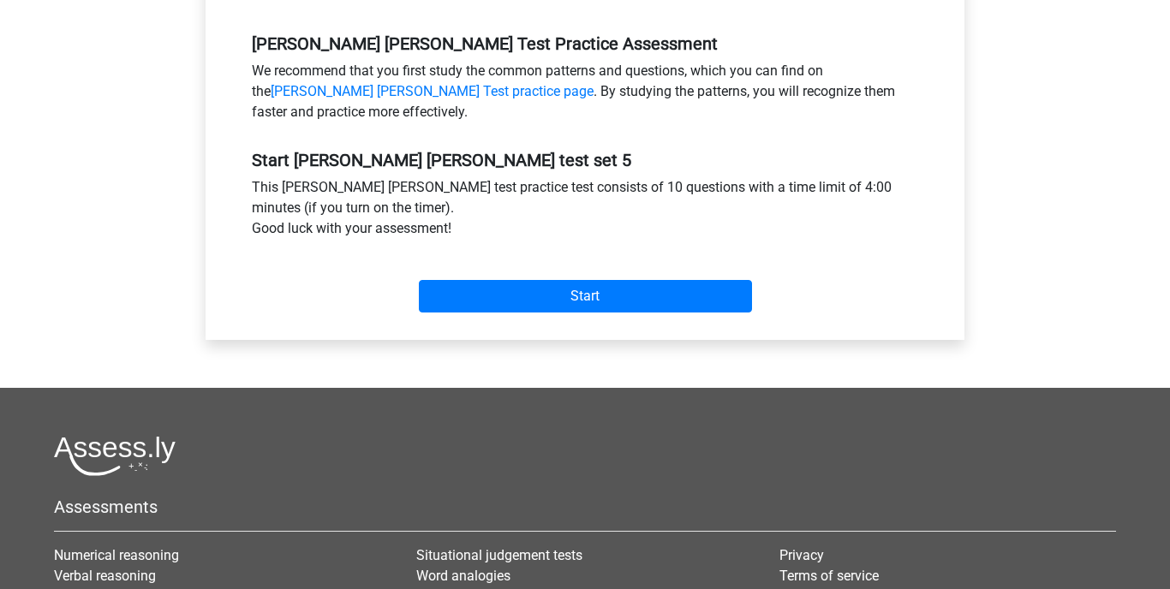
scroll to position [517, 0]
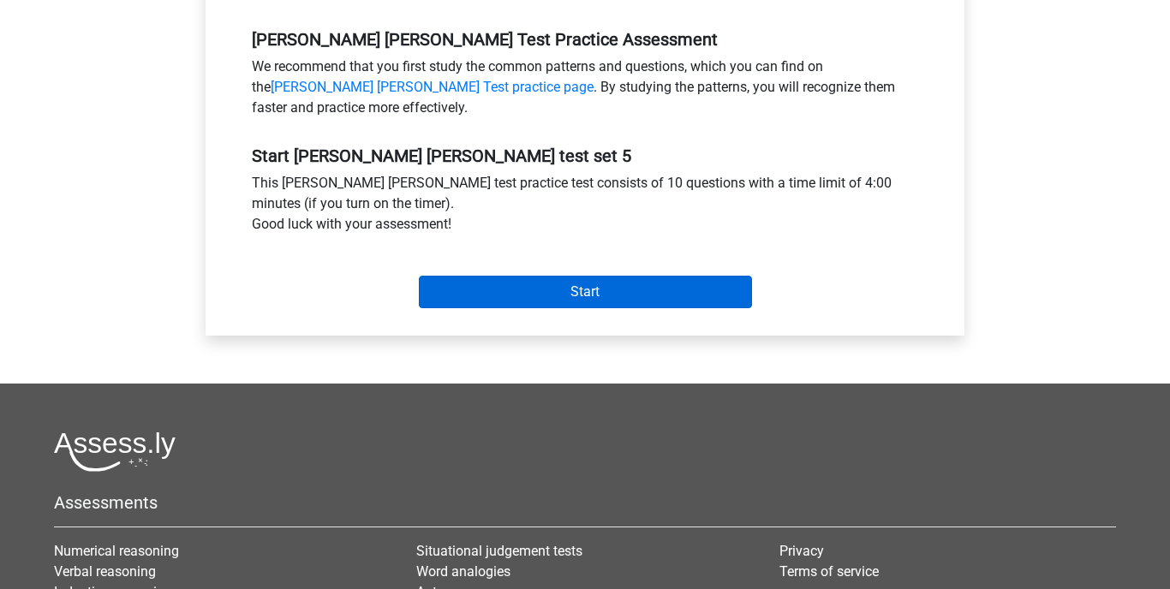
click at [637, 290] on input "Start" at bounding box center [585, 292] width 333 height 33
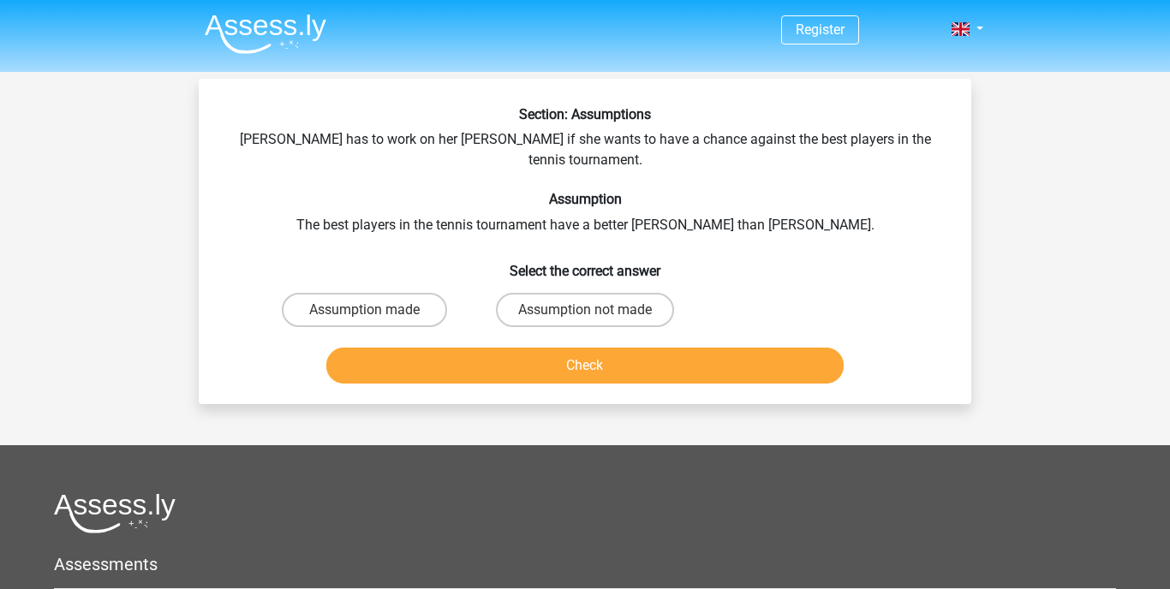
click at [596, 348] on button "Check" at bounding box center [585, 366] width 518 height 36
click at [391, 293] on label "Assumption made" at bounding box center [364, 310] width 165 height 34
click at [376, 310] on input "Assumption made" at bounding box center [370, 315] width 11 height 11
radio input "true"
click at [466, 348] on button "Check" at bounding box center [585, 366] width 518 height 36
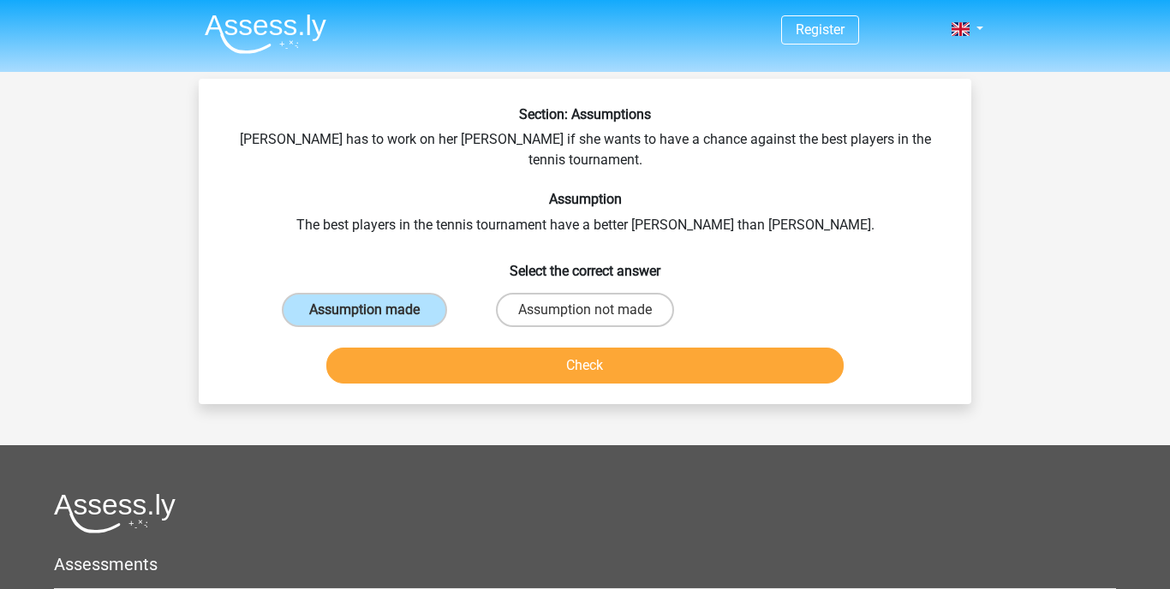
click at [479, 348] on button "Check" at bounding box center [585, 366] width 518 height 36
click at [397, 293] on label "Assumption made" at bounding box center [364, 310] width 165 height 34
click at [376, 310] on input "Assumption made" at bounding box center [370, 315] width 11 height 11
click at [619, 349] on button "Check" at bounding box center [585, 366] width 518 height 36
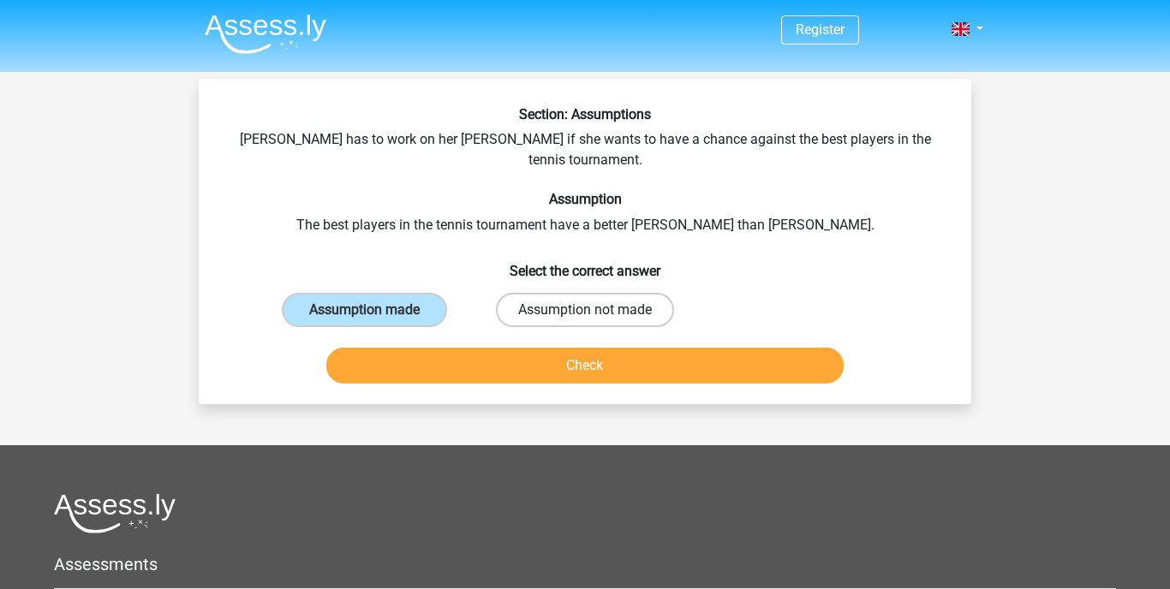
click at [599, 293] on label "Assumption not made" at bounding box center [585, 310] width 178 height 34
click at [596, 310] on input "Assumption not made" at bounding box center [590, 315] width 11 height 11
radio input "true"
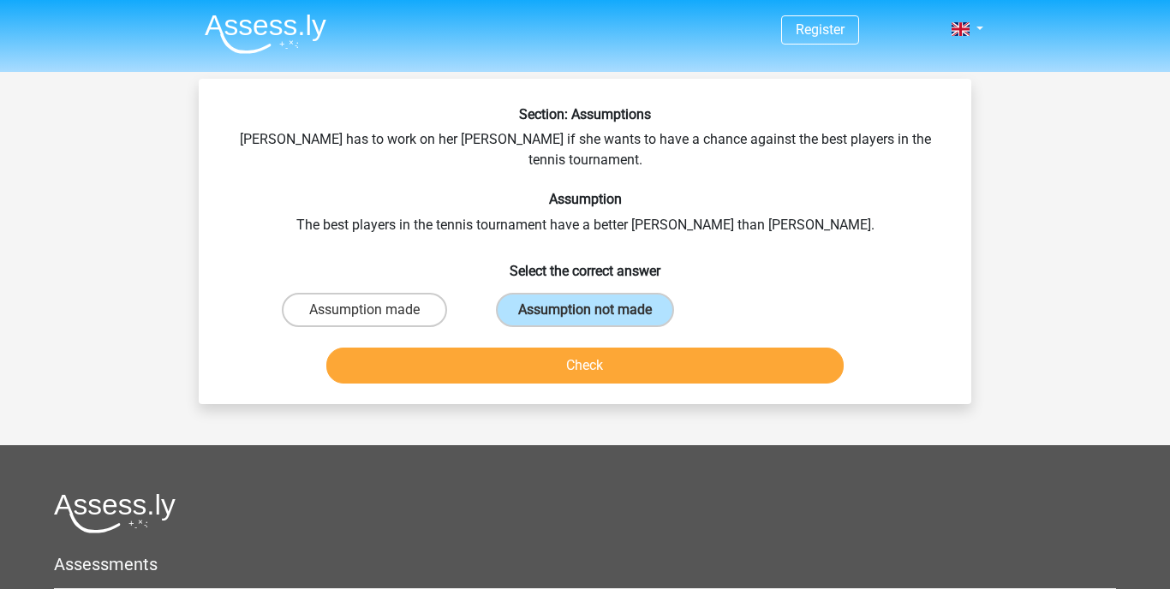
click at [616, 348] on button "Check" at bounding box center [585, 366] width 518 height 36
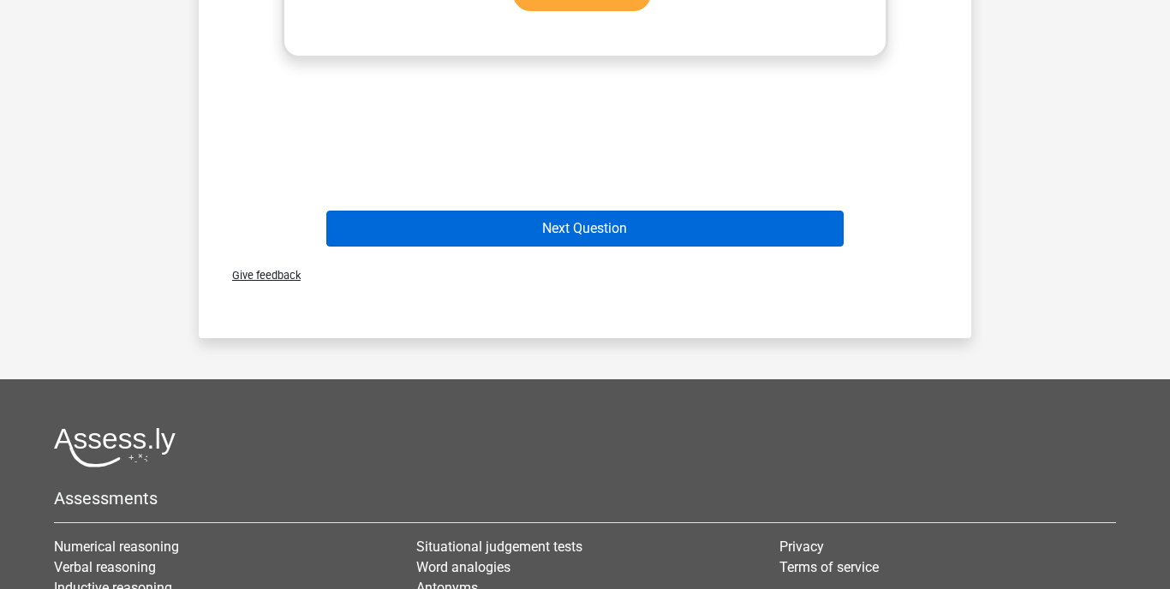
click at [601, 211] on button "Next Question" at bounding box center [585, 229] width 518 height 36
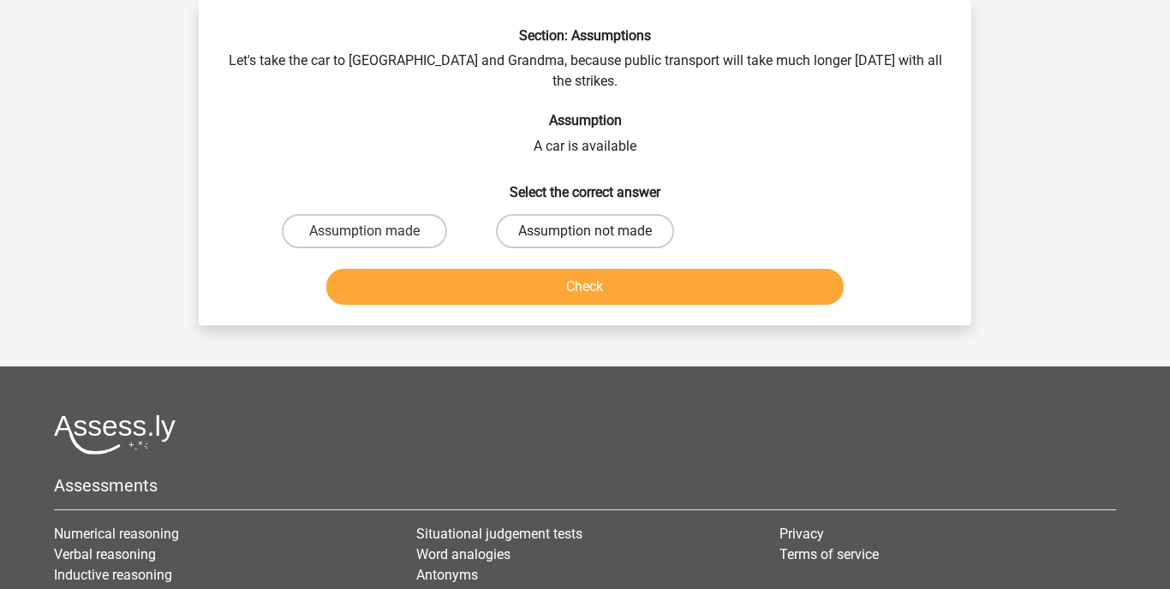
click at [597, 214] on label "Assumption not made" at bounding box center [585, 231] width 178 height 34
click at [596, 231] on input "Assumption not made" at bounding box center [590, 236] width 11 height 11
radio input "true"
click at [599, 271] on button "Check" at bounding box center [585, 287] width 518 height 36
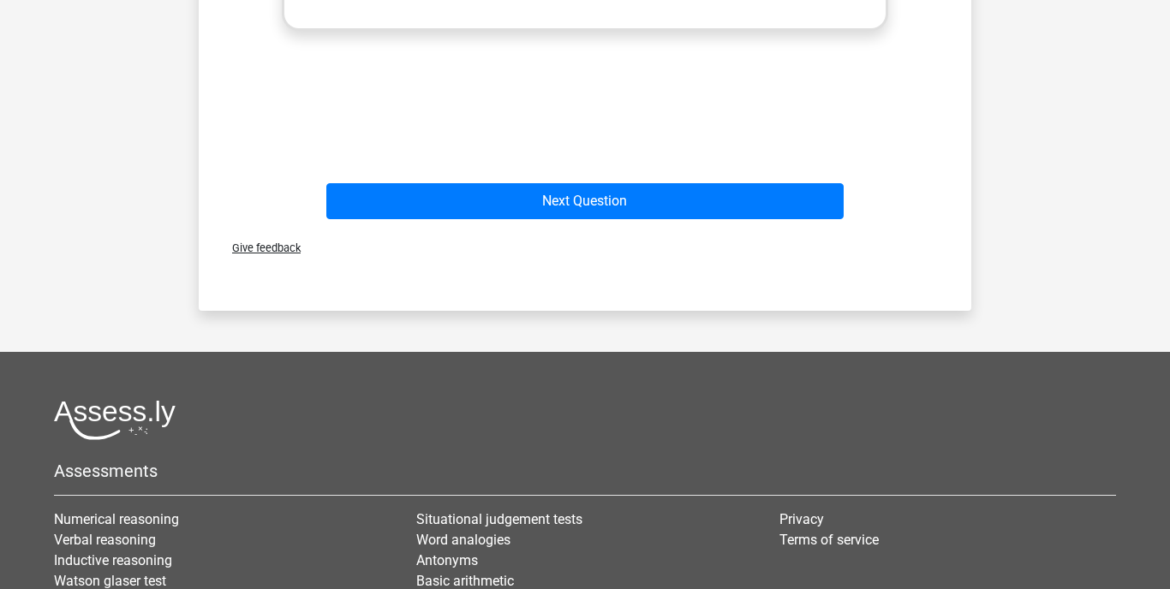
scroll to position [725, 0]
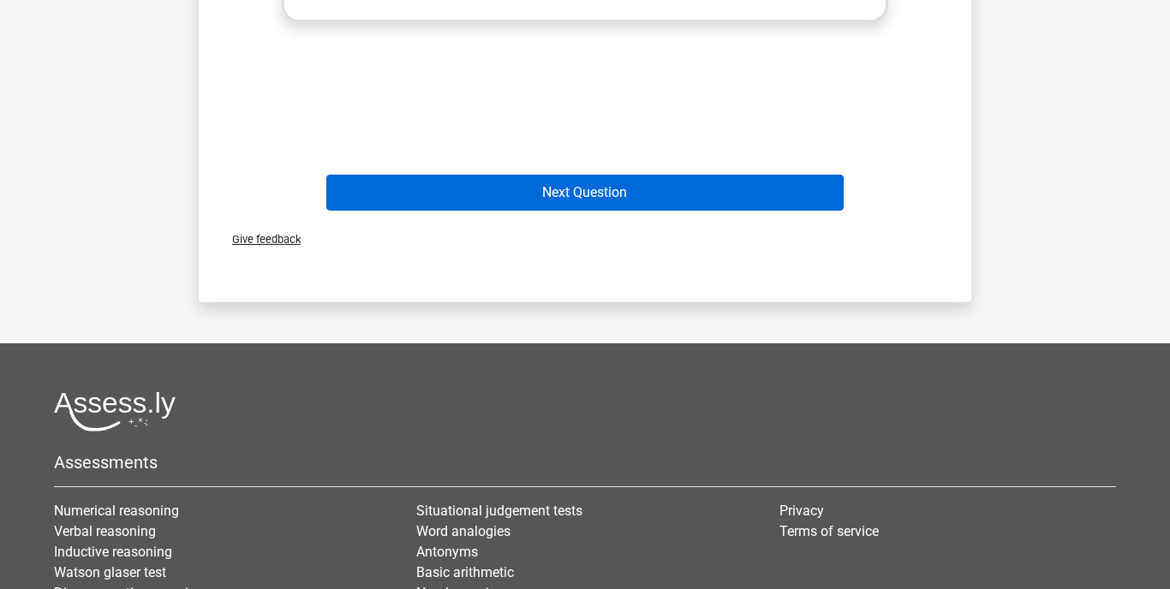
click at [587, 181] on button "Next Question" at bounding box center [585, 193] width 518 height 36
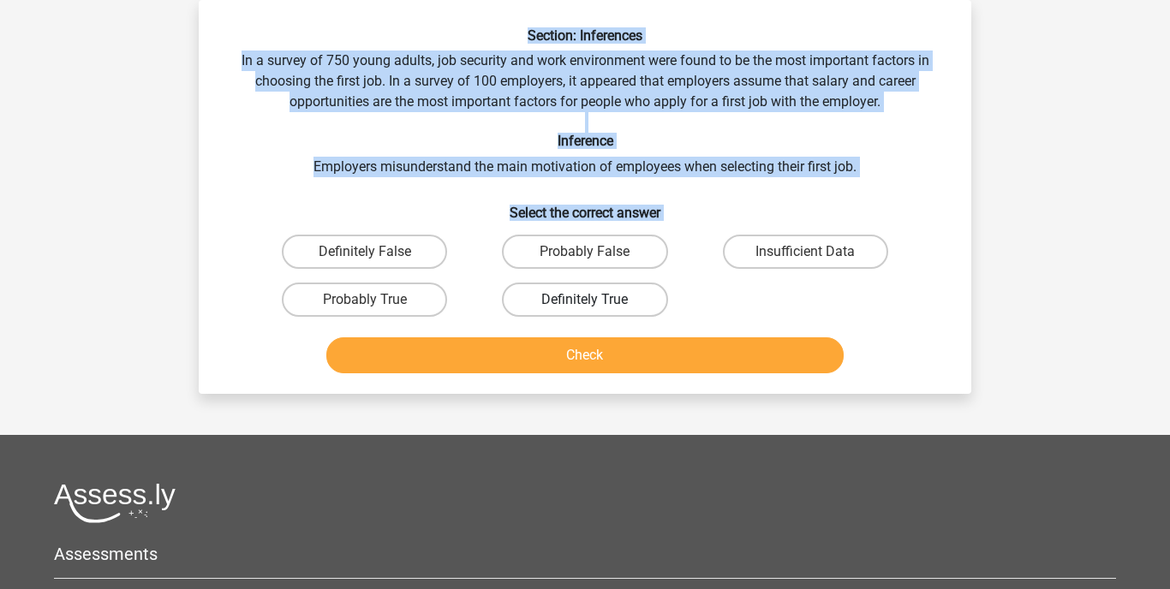
drag, startPoint x: 506, startPoint y: 32, endPoint x: 640, endPoint y: 306, distance: 305.0
click at [640, 310] on div "Section: Inferences In a survey of 750 young adults, job security and work envi…" at bounding box center [585, 203] width 759 height 353
copy div "Section: Inferences In a survey of 750 young adults, job security and work envi…"
click at [558, 300] on label "Definitely True" at bounding box center [584, 300] width 165 height 34
click at [585, 300] on input "Definitely True" at bounding box center [590, 305] width 11 height 11
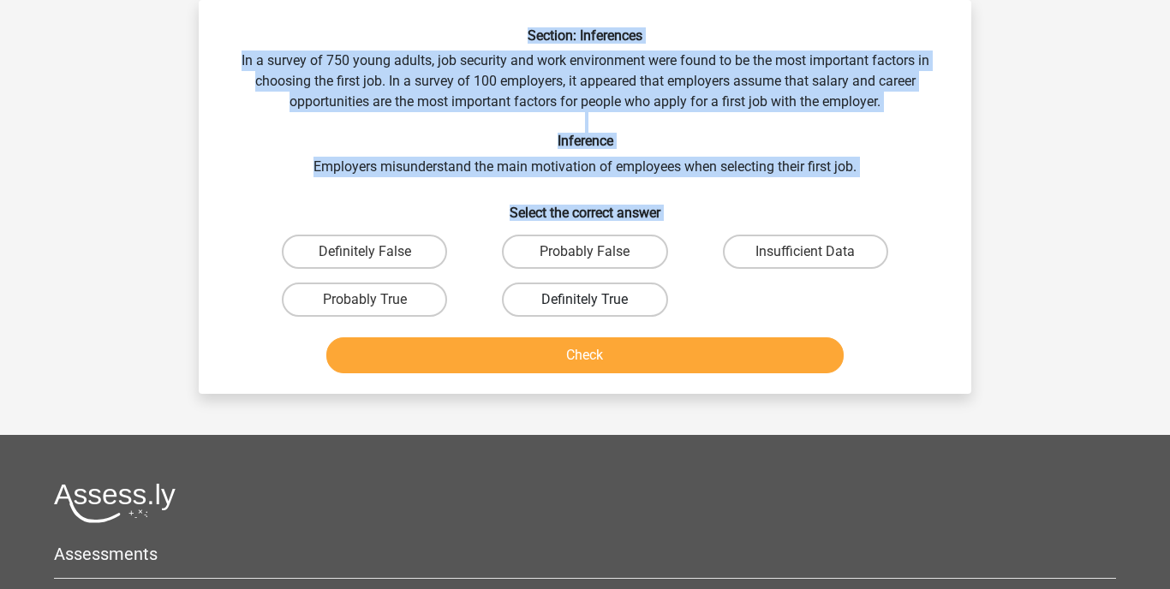
radio input "true"
click at [567, 356] on button "Check" at bounding box center [585, 356] width 518 height 36
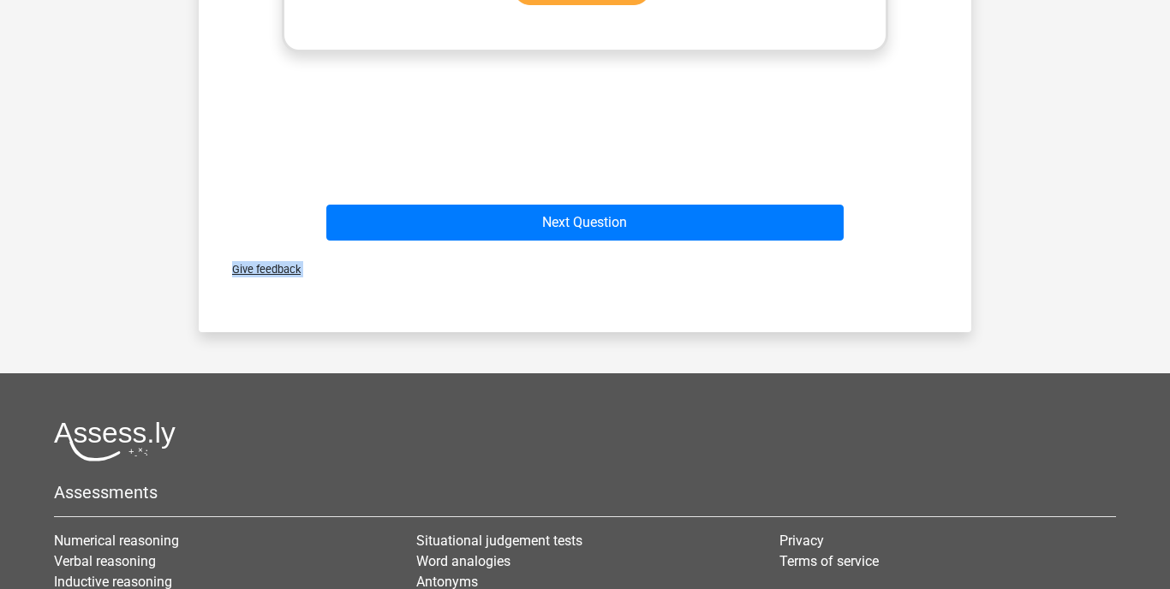
scroll to position [768, 0]
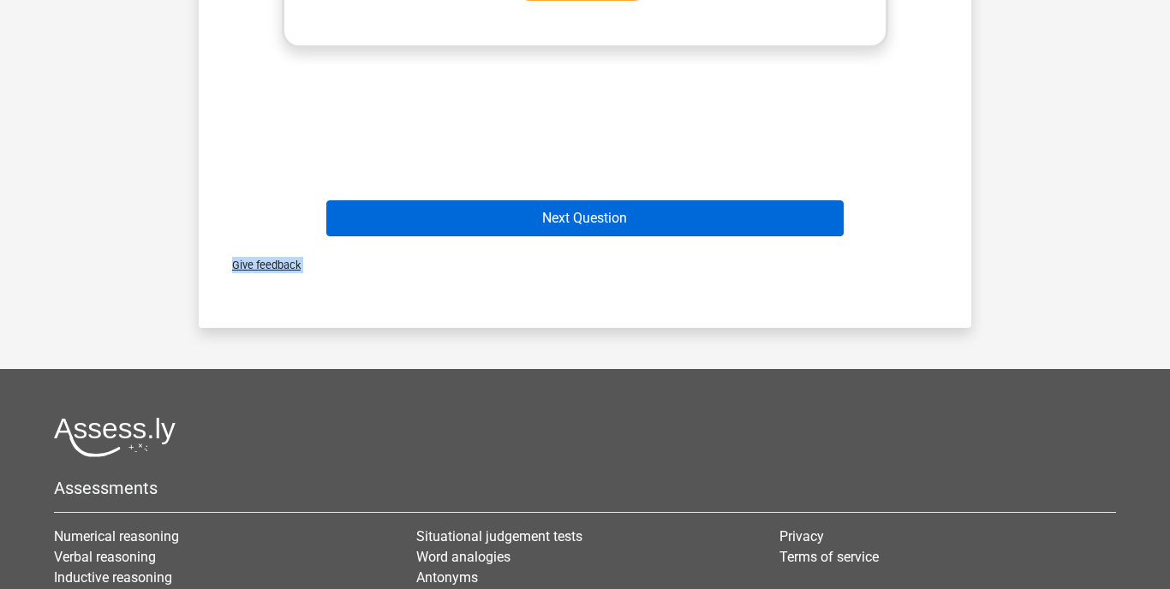
click at [577, 214] on button "Next Question" at bounding box center [585, 218] width 518 height 36
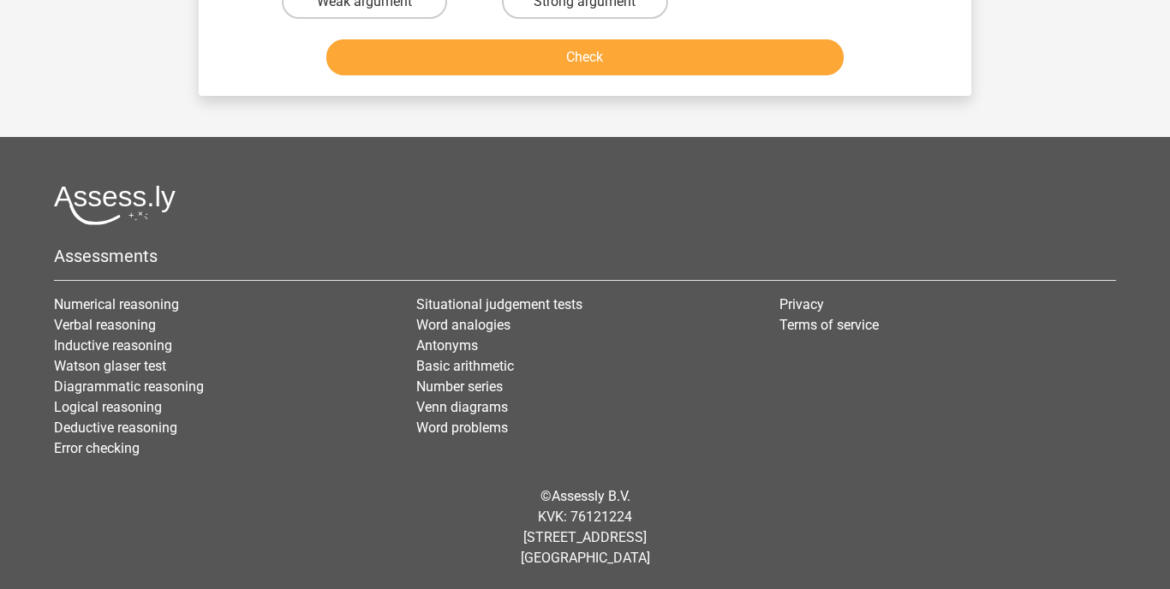
scroll to position [79, 0]
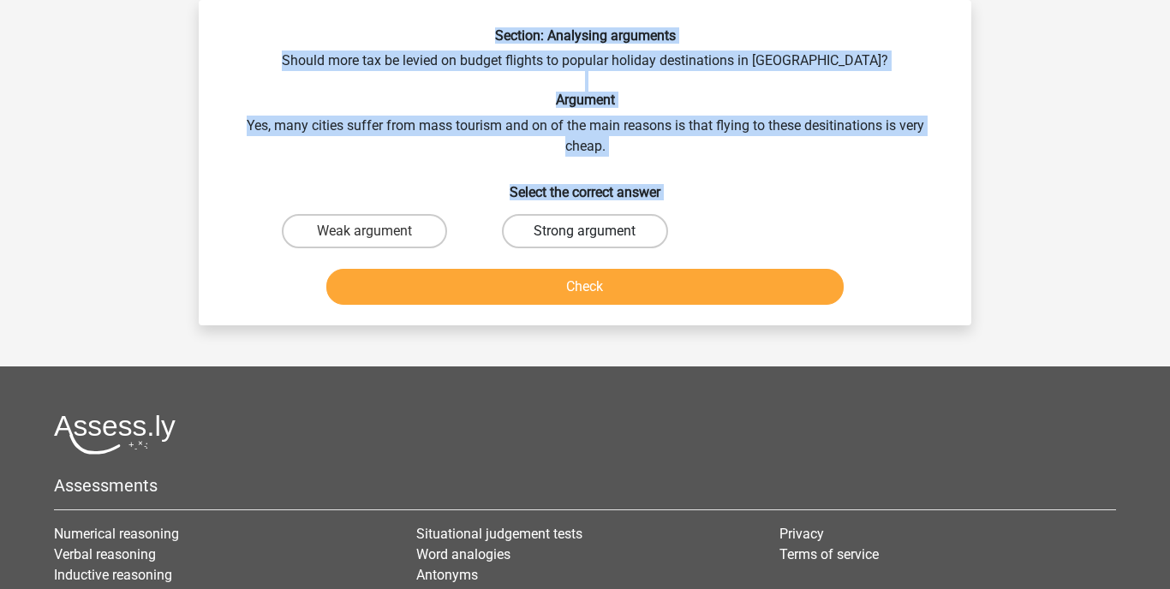
click at [552, 232] on label "Strong argument" at bounding box center [584, 231] width 165 height 34
click at [585, 232] on input "Strong argument" at bounding box center [590, 236] width 11 height 11
radio input "true"
click at [549, 277] on button "Check" at bounding box center [585, 287] width 518 height 36
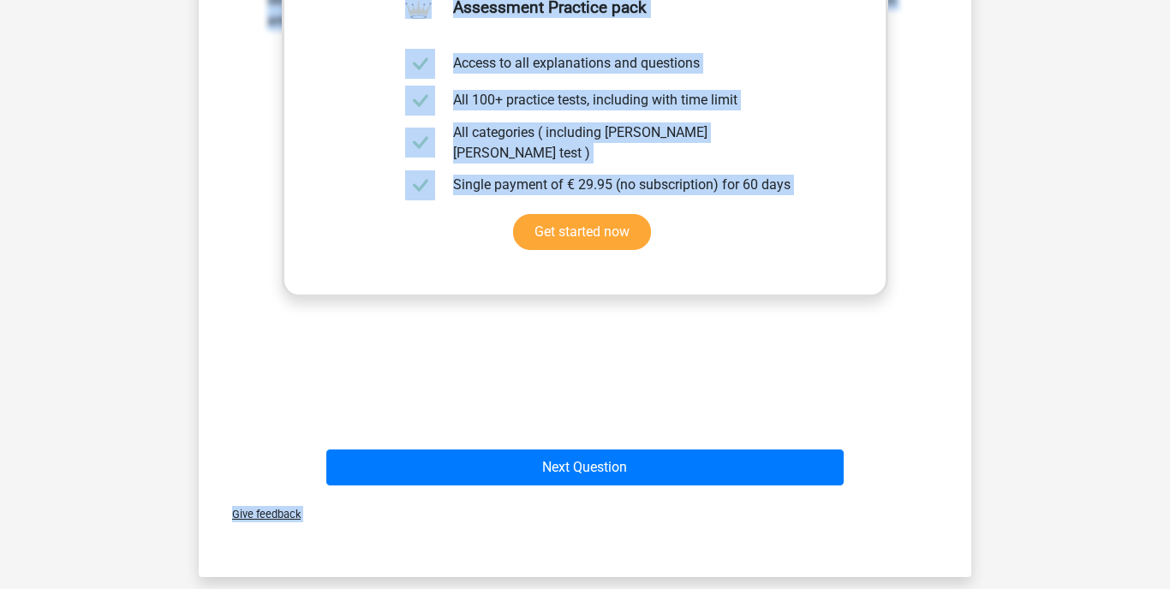
scroll to position [451, 0]
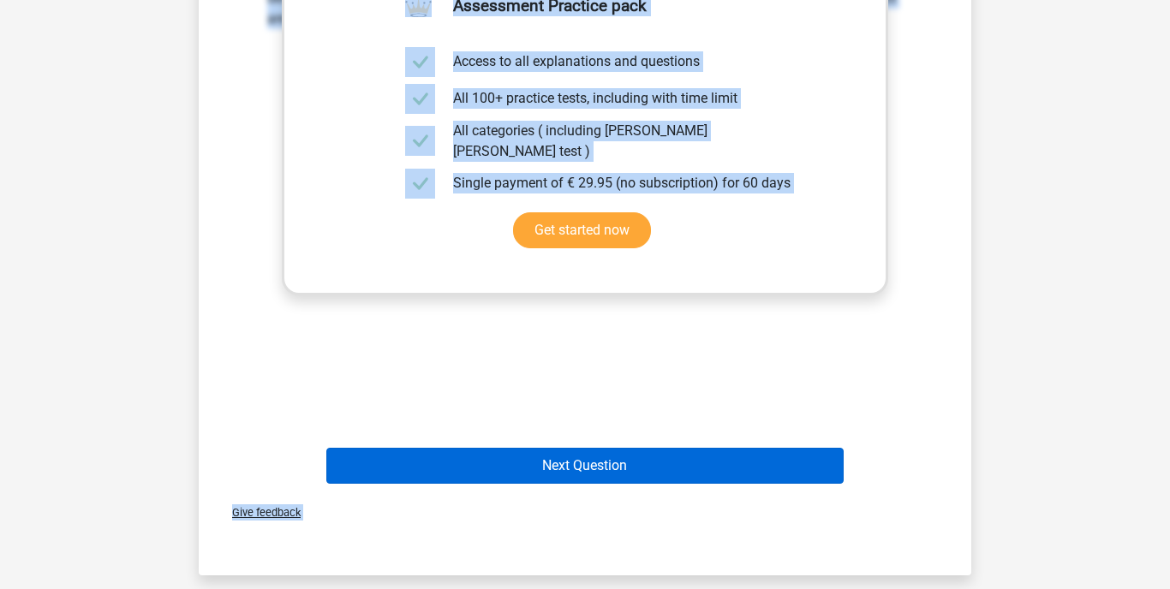
click at [556, 461] on button "Next Question" at bounding box center [585, 466] width 518 height 36
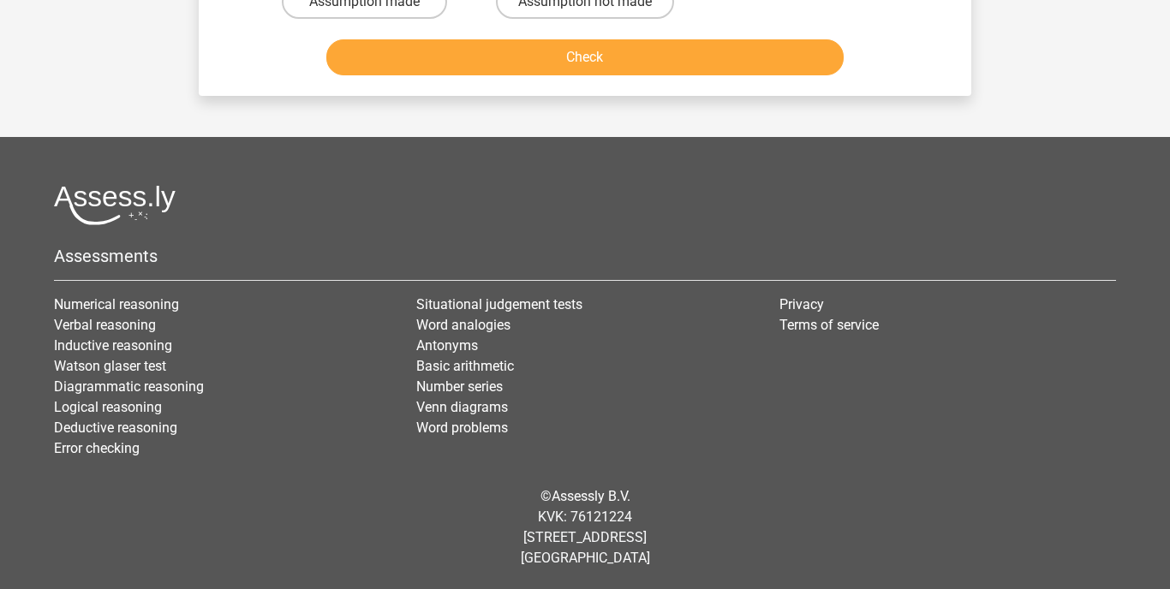
scroll to position [79, 0]
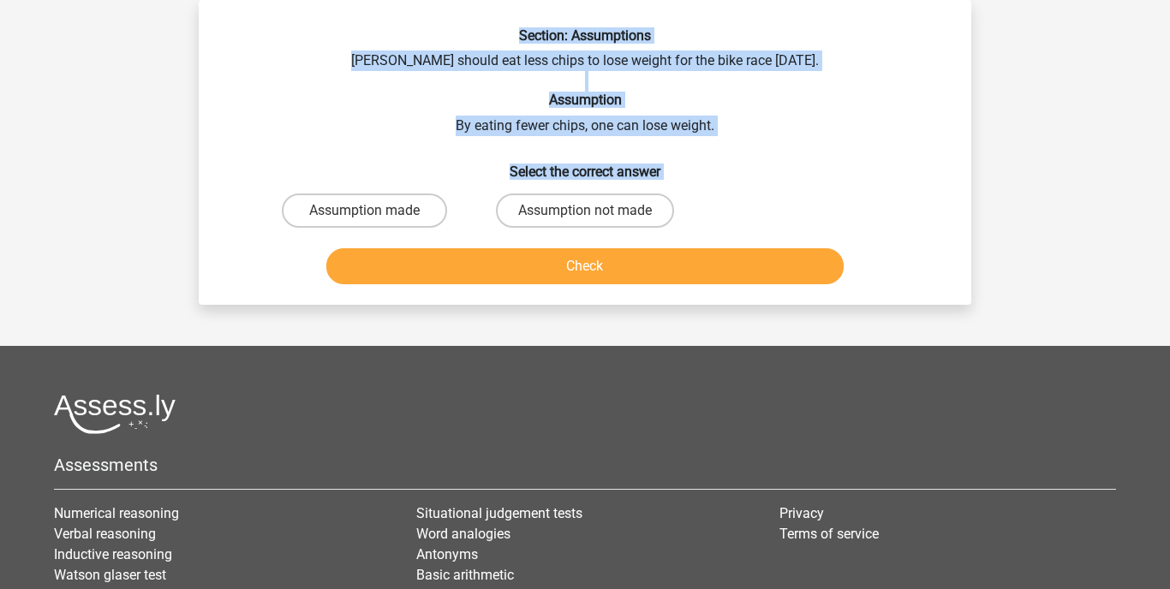
drag, startPoint x: 482, startPoint y: 31, endPoint x: 653, endPoint y: 188, distance: 231.6
click at [651, 215] on div "Section: Assumptions Chris should eat less chips to lose weight for the bike ra…" at bounding box center [585, 159] width 759 height 264
copy div "Section: Assumptions Chris should eat less chips to lose weight for the bike ra…"
click at [335, 211] on label "Assumption made" at bounding box center [364, 211] width 165 height 34
click at [365, 211] on input "Assumption made" at bounding box center [370, 216] width 11 height 11
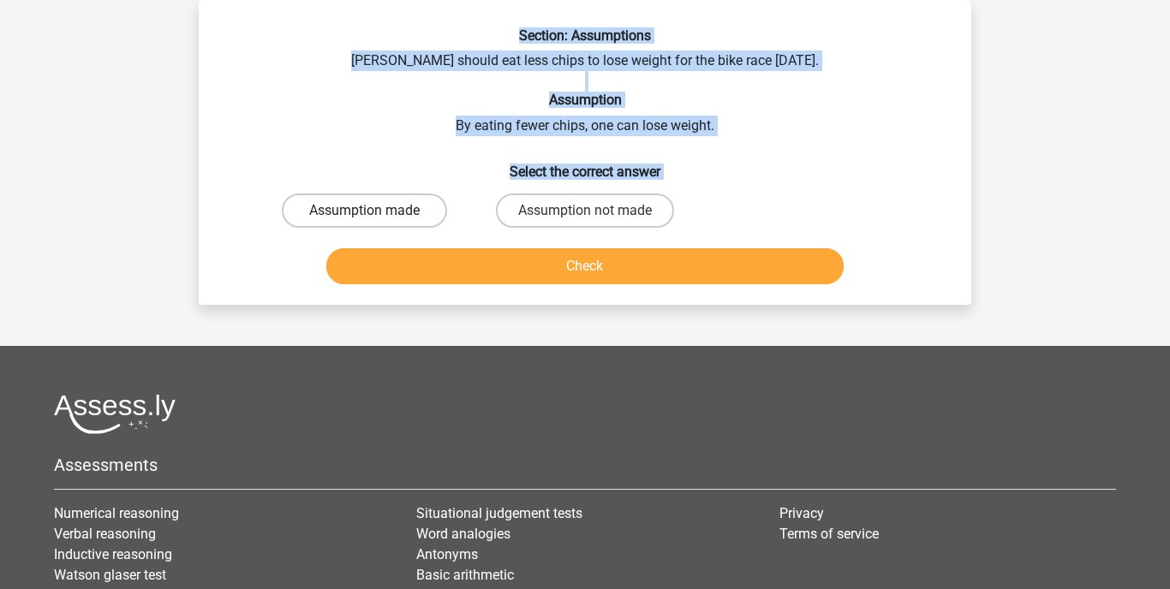
radio input "true"
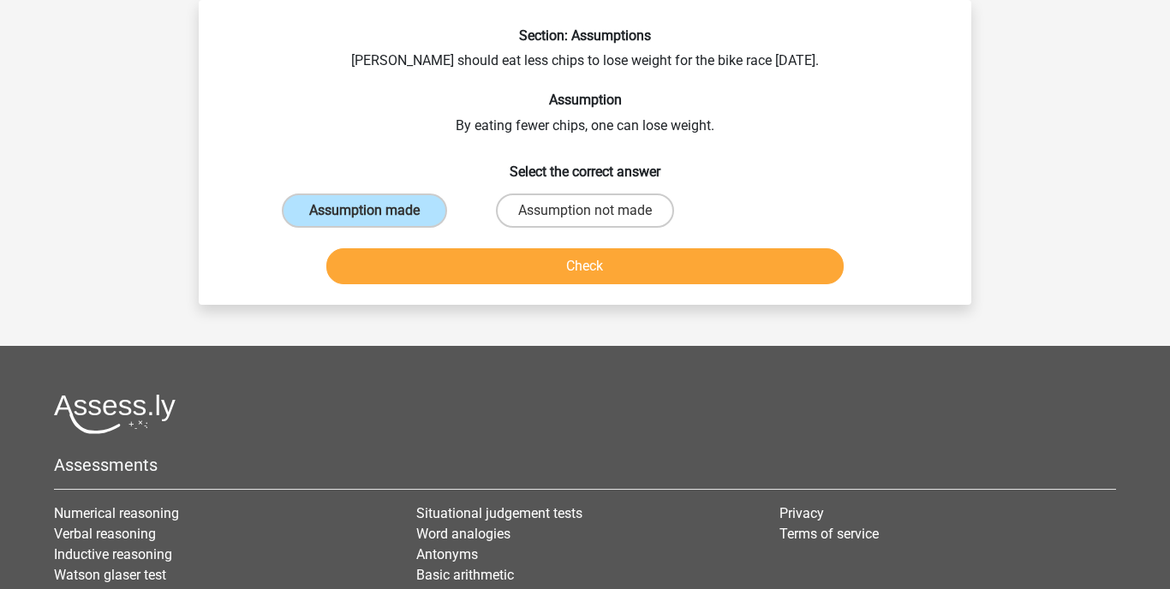
click at [456, 266] on button "Check" at bounding box center [585, 266] width 518 height 36
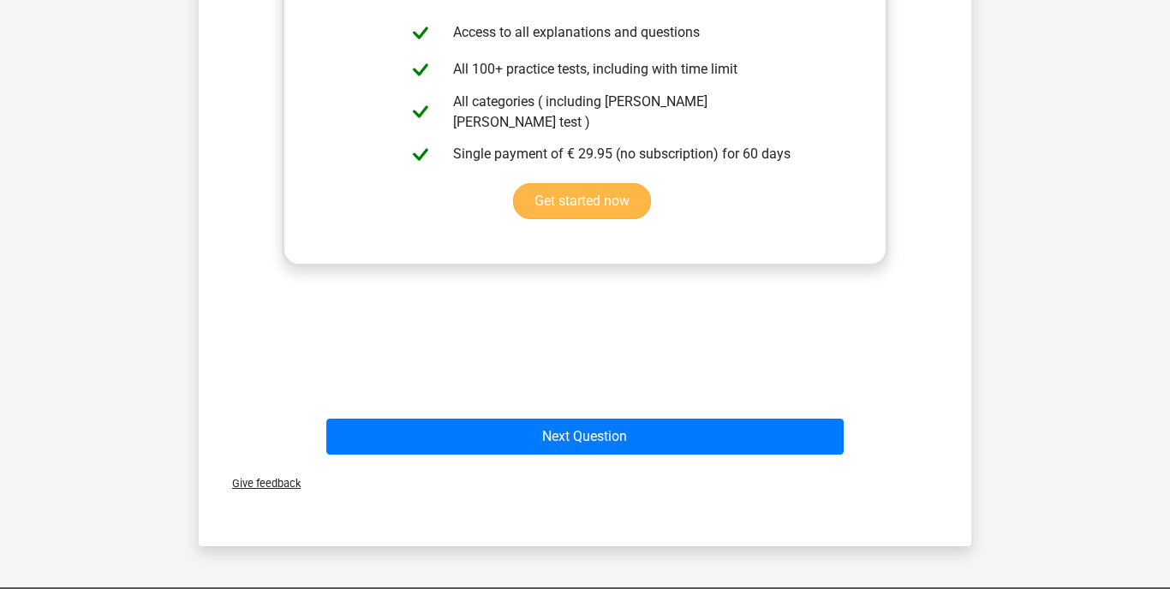
scroll to position [503, 0]
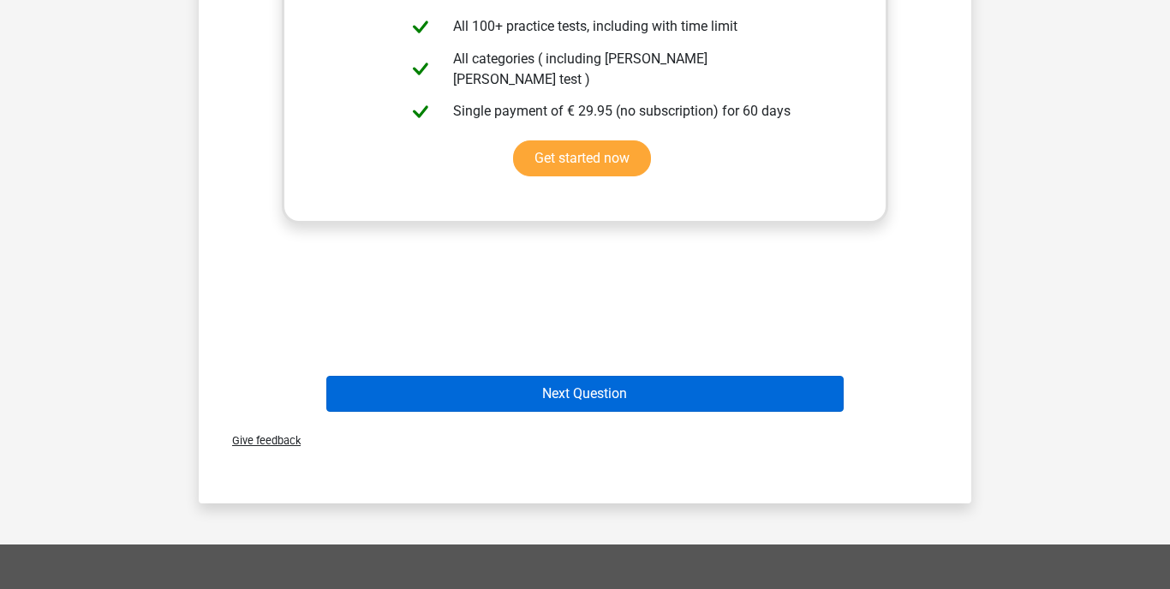
click at [490, 401] on button "Next Question" at bounding box center [585, 394] width 518 height 36
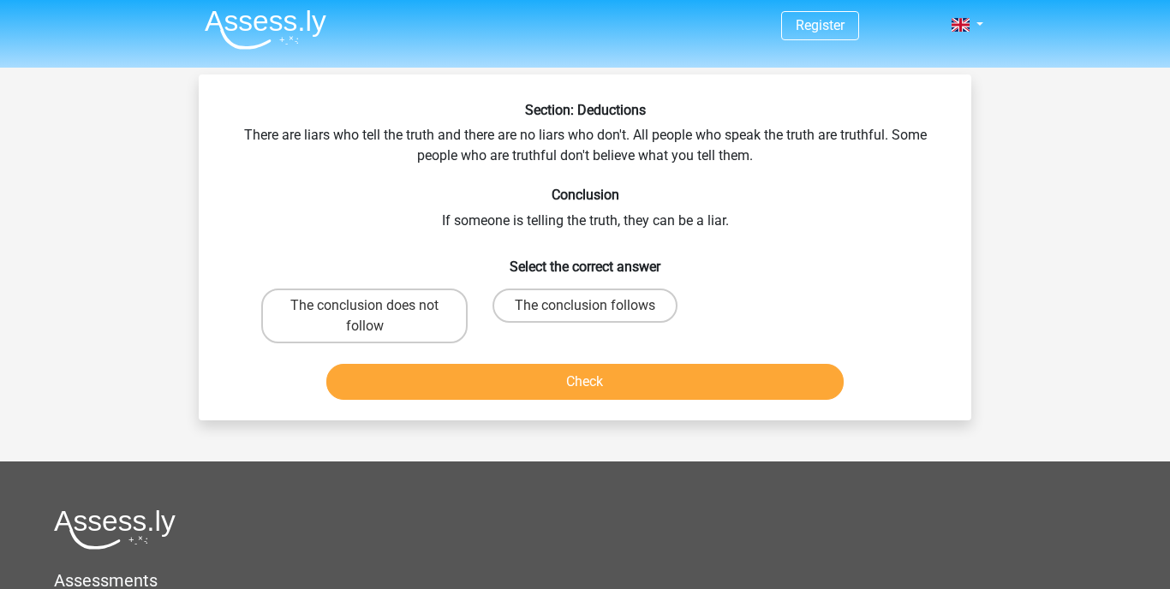
scroll to position [3, 0]
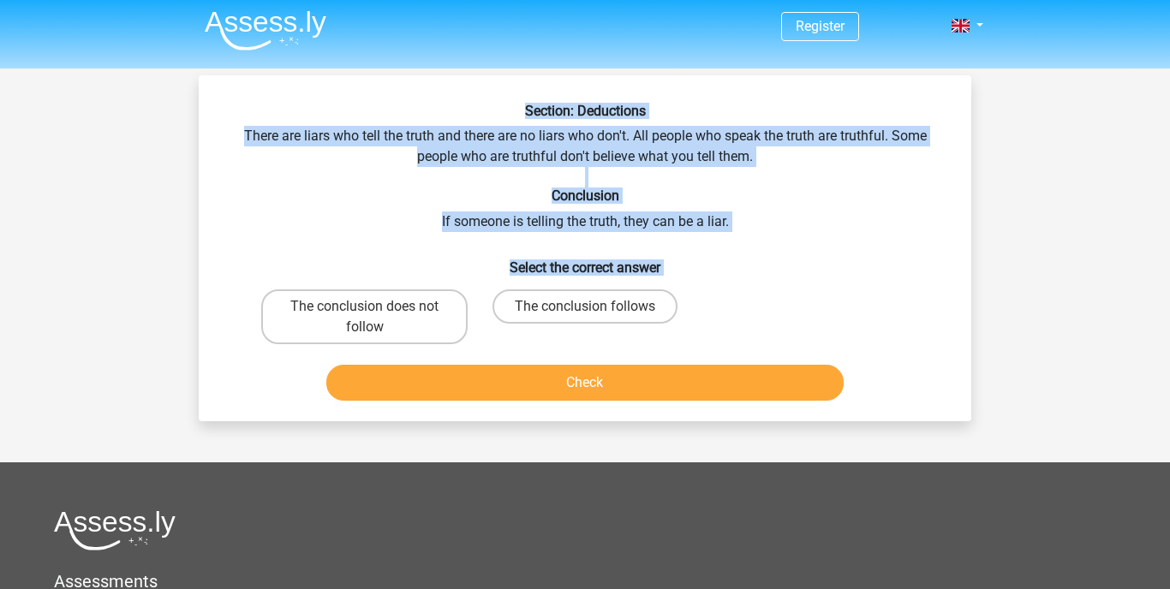
drag, startPoint x: 503, startPoint y: 99, endPoint x: 683, endPoint y: 320, distance: 284.3
click at [683, 323] on div "Section: Deductions There are liars who tell the truth and there are no liars w…" at bounding box center [585, 248] width 773 height 346
copy div "Section: Deductions There are liars who tell the truth and there are no liars w…"
click at [347, 312] on label "The conclusion does not follow" at bounding box center [364, 317] width 206 height 55
click at [365, 312] on input "The conclusion does not follow" at bounding box center [370, 312] width 11 height 11
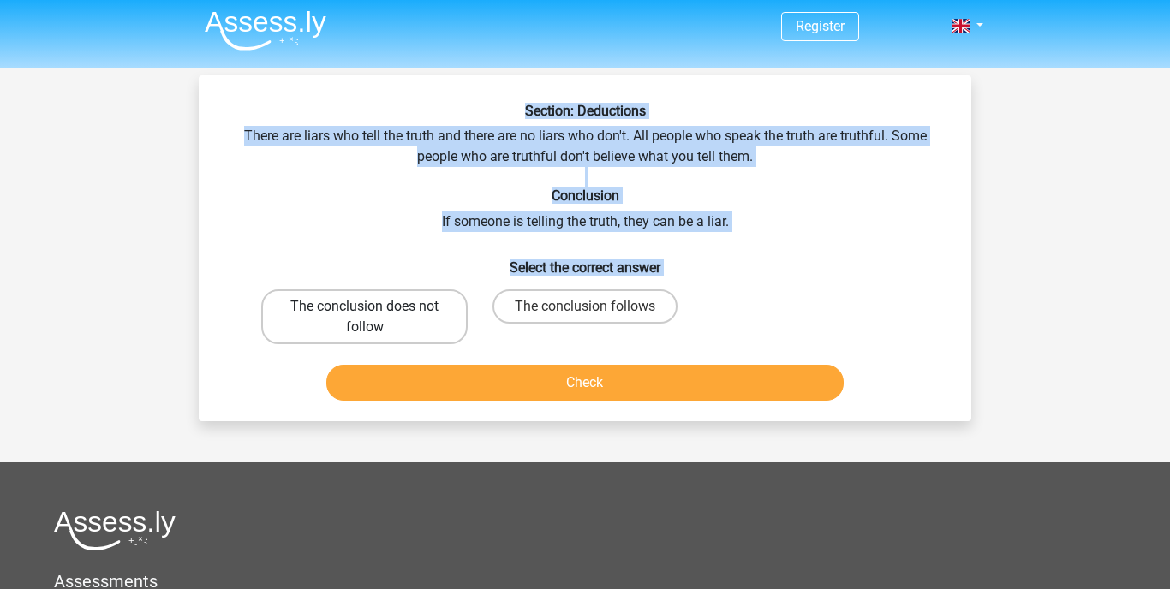
radio input "true"
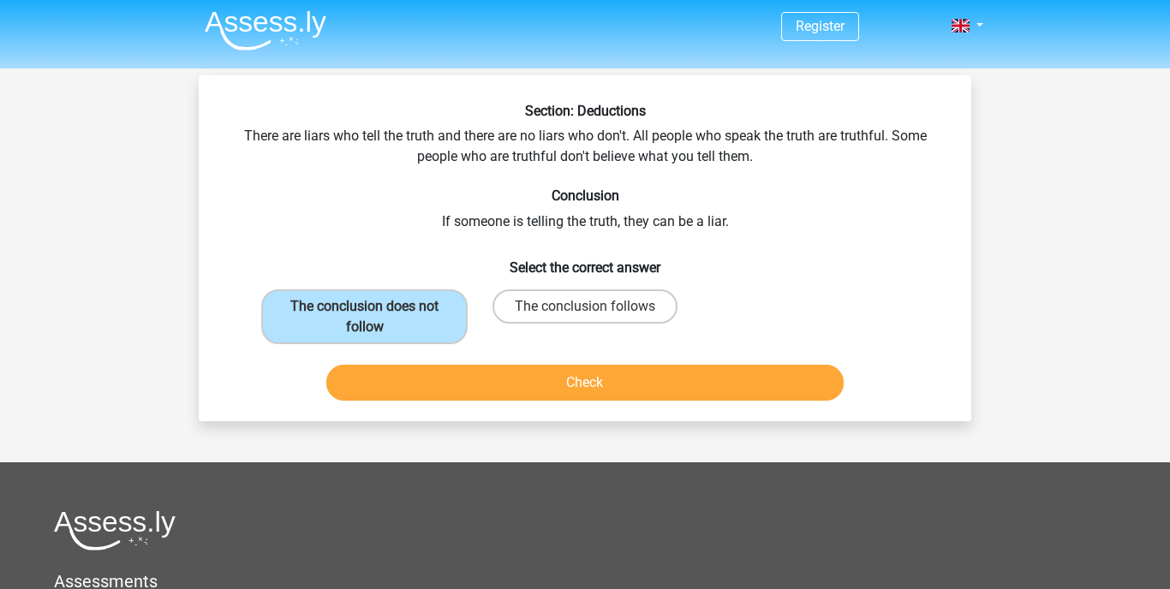
click at [491, 376] on button "Check" at bounding box center [585, 383] width 518 height 36
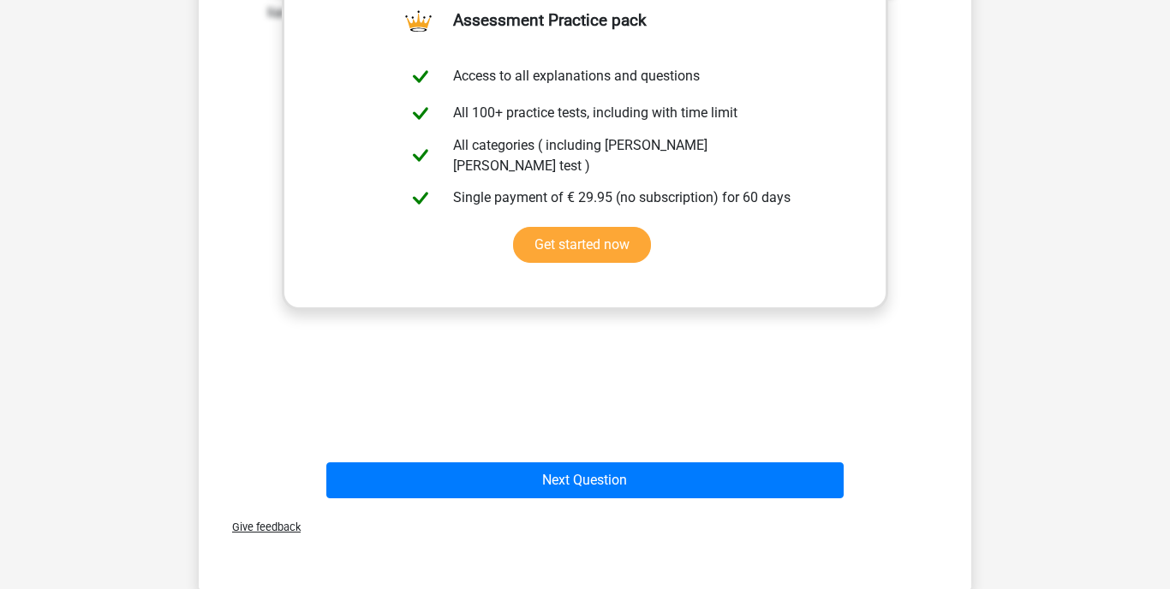
scroll to position [463, 0]
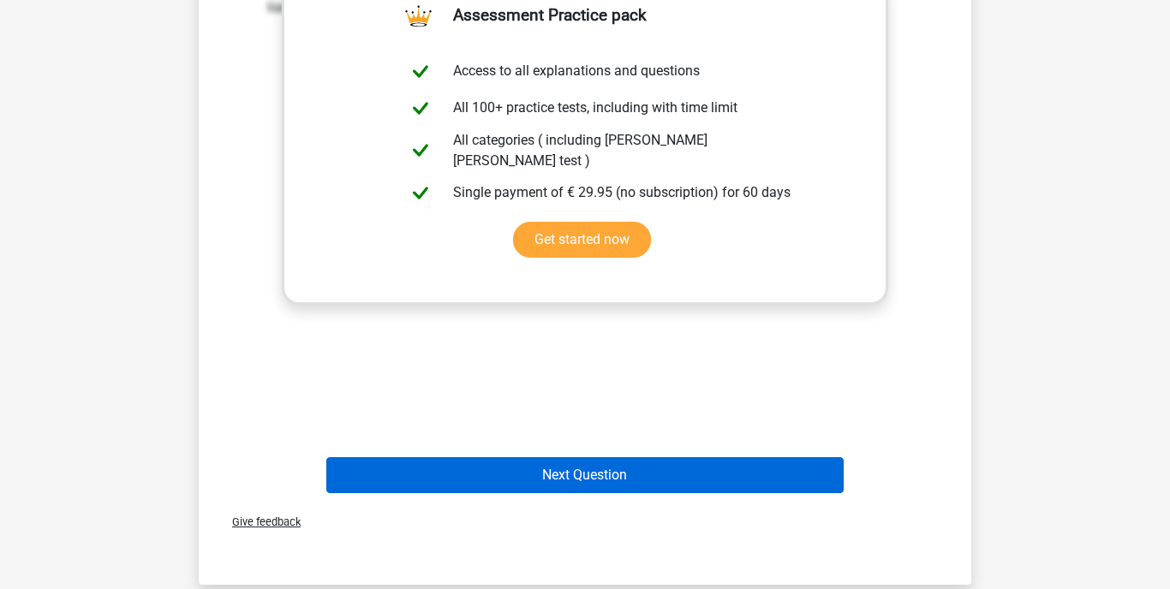
click at [506, 470] on button "Next Question" at bounding box center [585, 475] width 518 height 36
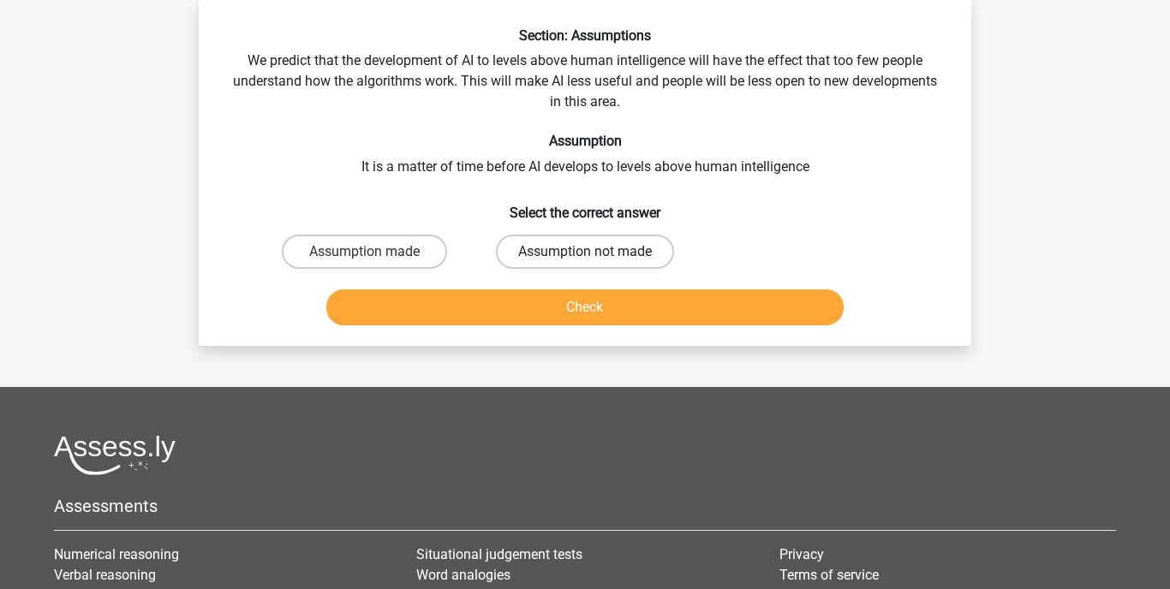
click at [538, 250] on label "Assumption not made" at bounding box center [585, 252] width 178 height 34
click at [585, 252] on input "Assumption not made" at bounding box center [590, 257] width 11 height 11
radio input "true"
click at [540, 302] on button "Check" at bounding box center [585, 308] width 518 height 36
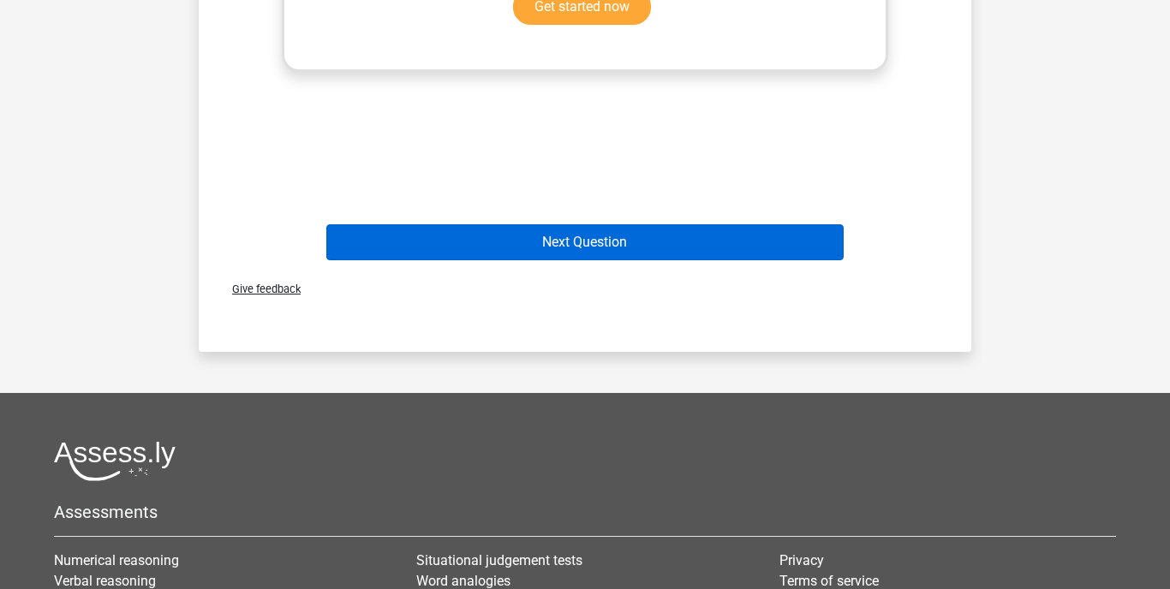
click at [544, 241] on button "Next Question" at bounding box center [585, 242] width 518 height 36
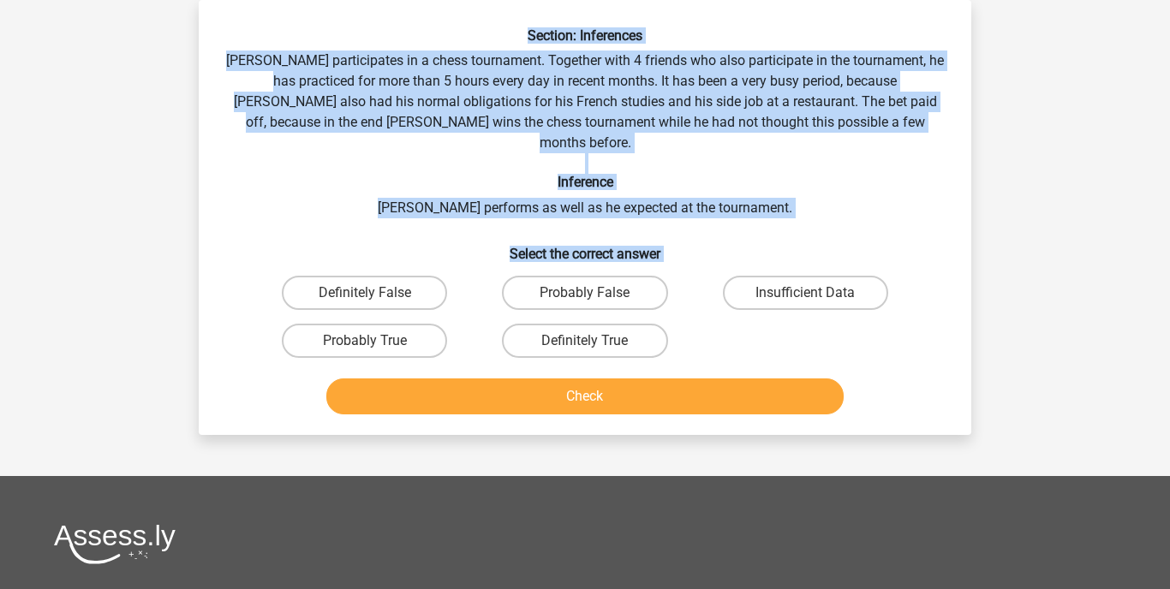
drag, startPoint x: 511, startPoint y: 22, endPoint x: 679, endPoint y: 277, distance: 305.3
click at [672, 312] on div "Section: Inferences Pablo participates in a chess tournament. Together with 4 f…" at bounding box center [585, 217] width 773 height 435
copy div "Section: Inferences Pablo participates in a chess tournament. Together with 4 f…"
